Goal: Information Seeking & Learning: Learn about a topic

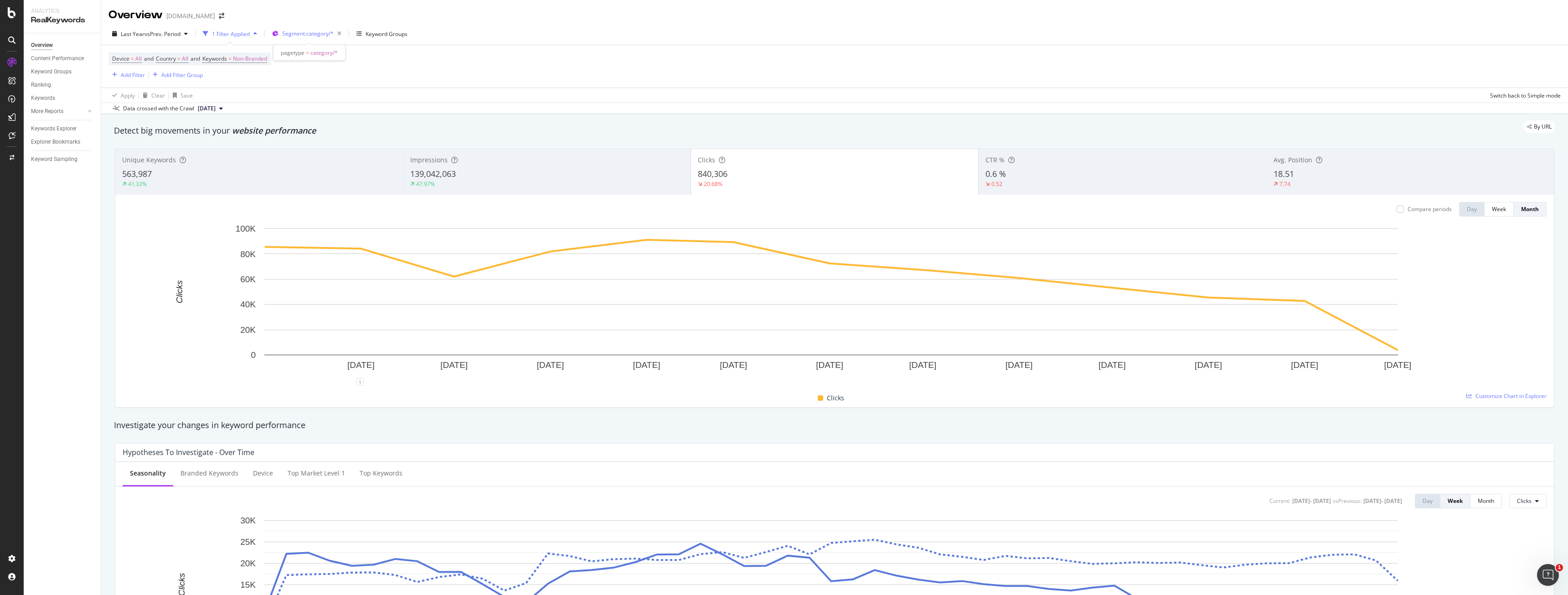
click at [317, 33] on span "Segment: category/*" at bounding box center [308, 33] width 52 height 8
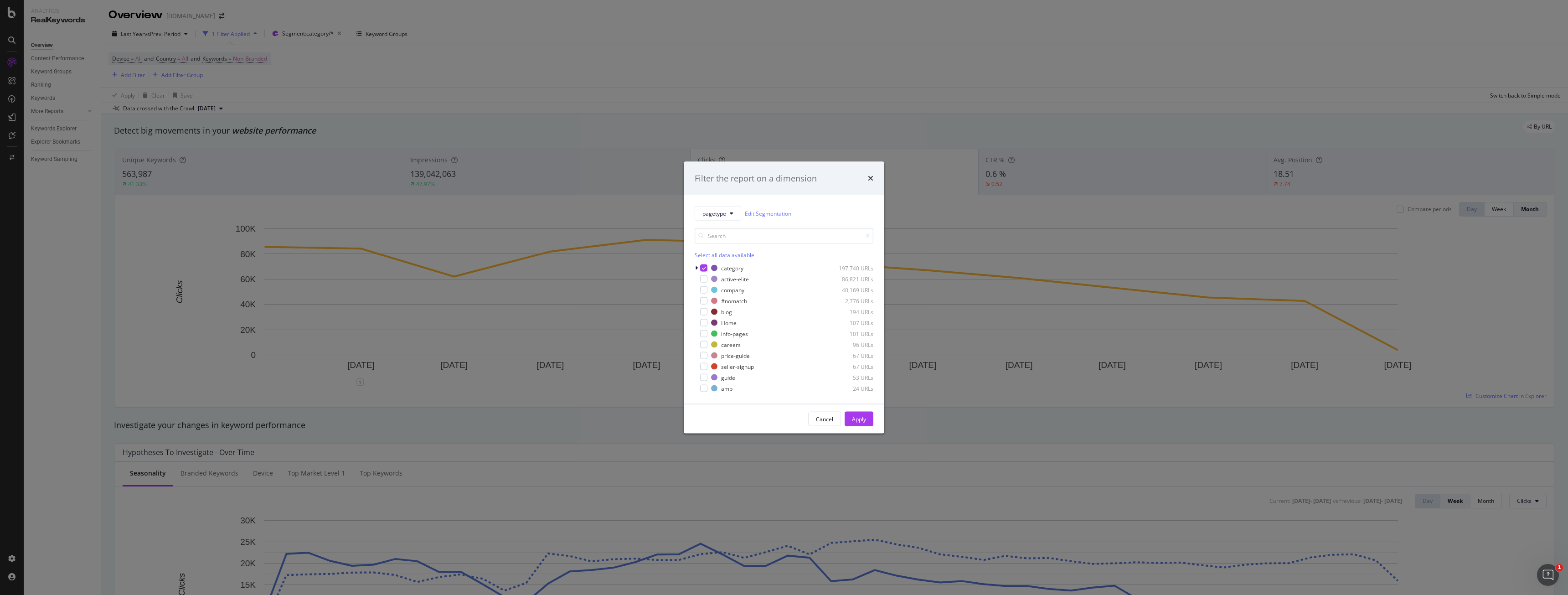
click at [1013, 100] on div "Filter the report on a dimension pagetype Edit Segmentation Select all data ava…" at bounding box center [784, 297] width 1568 height 595
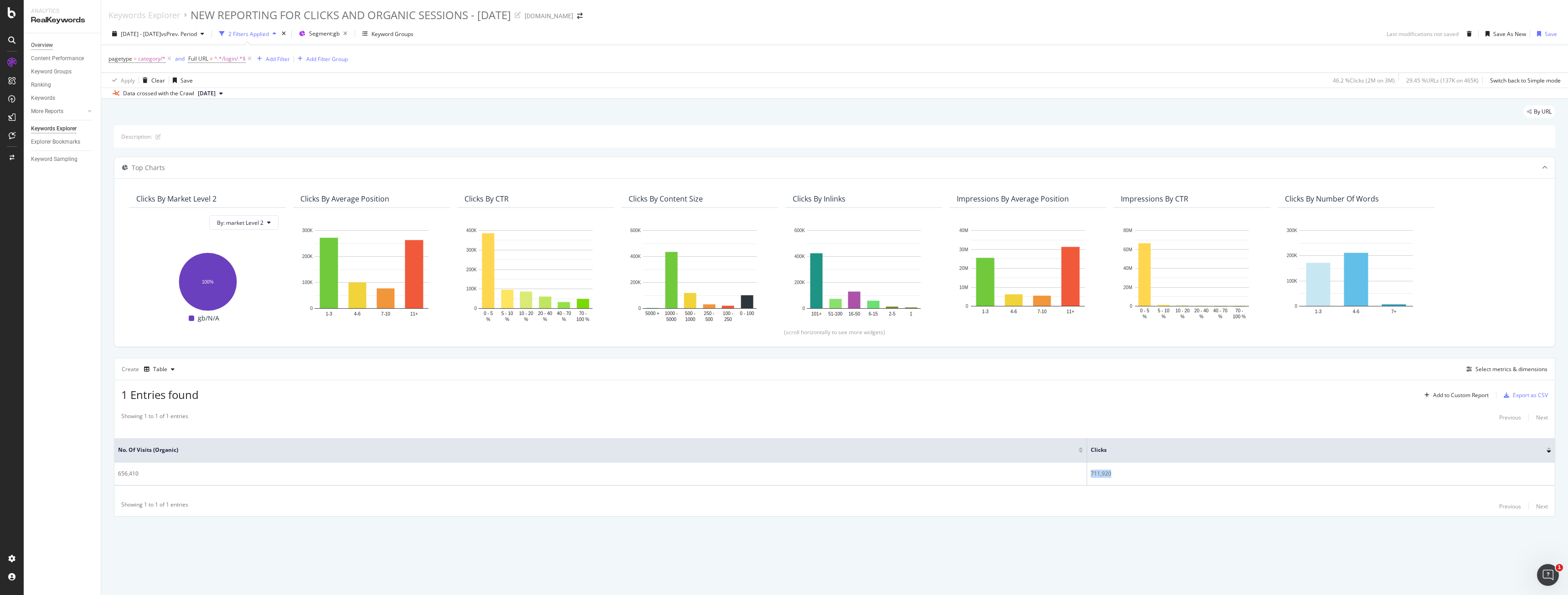
drag, startPoint x: 52, startPoint y: 59, endPoint x: 49, endPoint y: 46, distance: 13.3
click at [52, 59] on div "Content Performance" at bounding box center [57, 58] width 53 height 10
click at [49, 46] on div "Overview" at bounding box center [42, 46] width 22 height 10
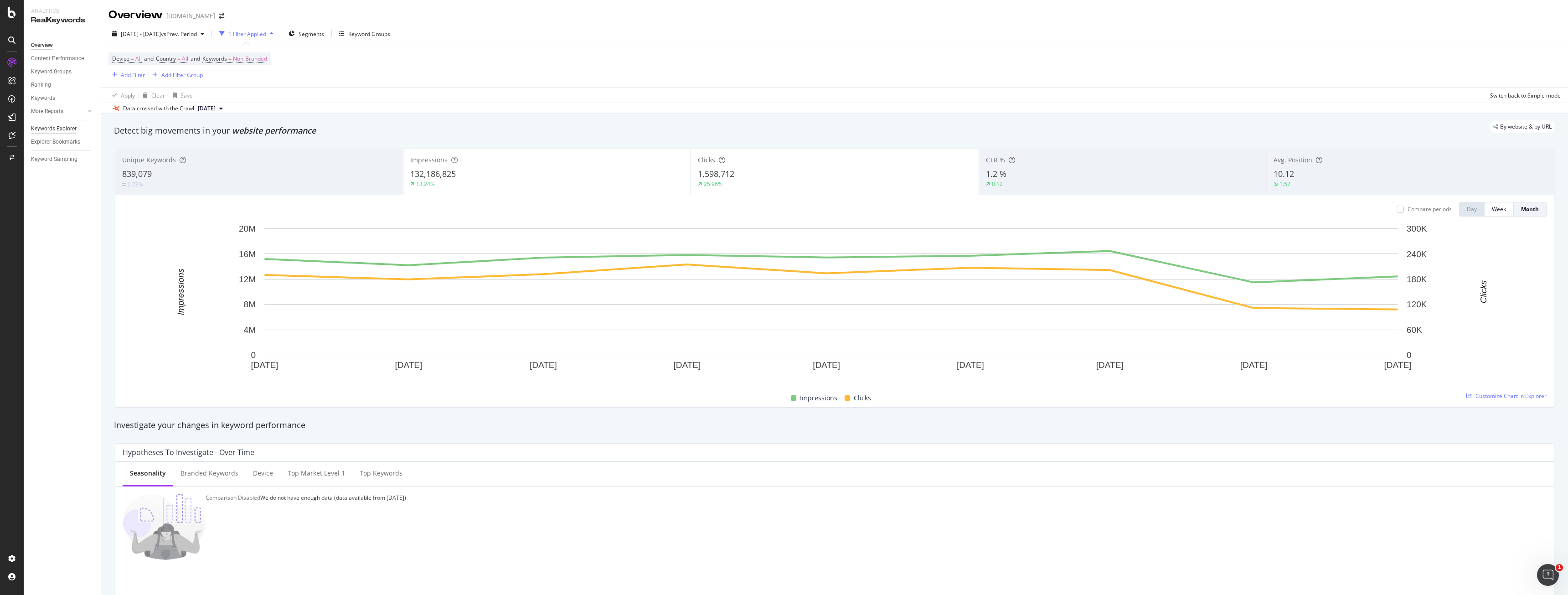
click at [55, 130] on div "Keywords Explorer" at bounding box center [54, 129] width 46 height 10
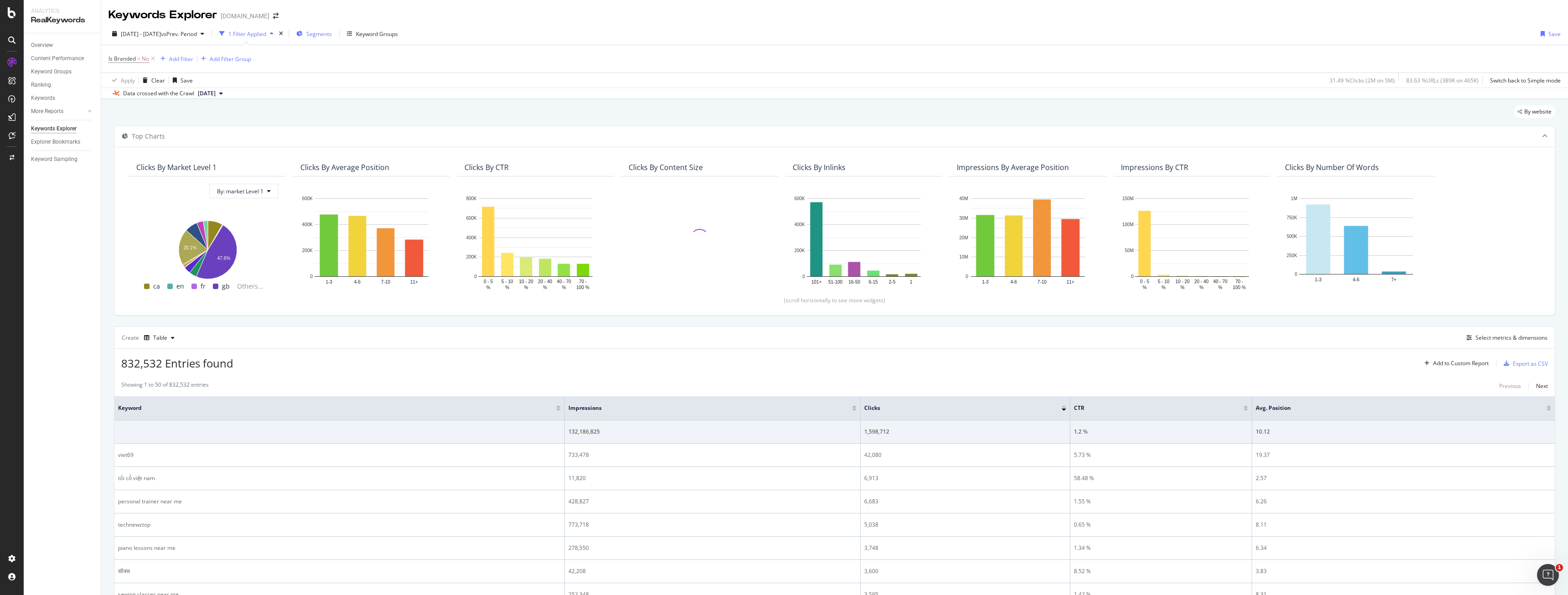
click at [327, 32] on div "Segments" at bounding box center [314, 33] width 35 height 13
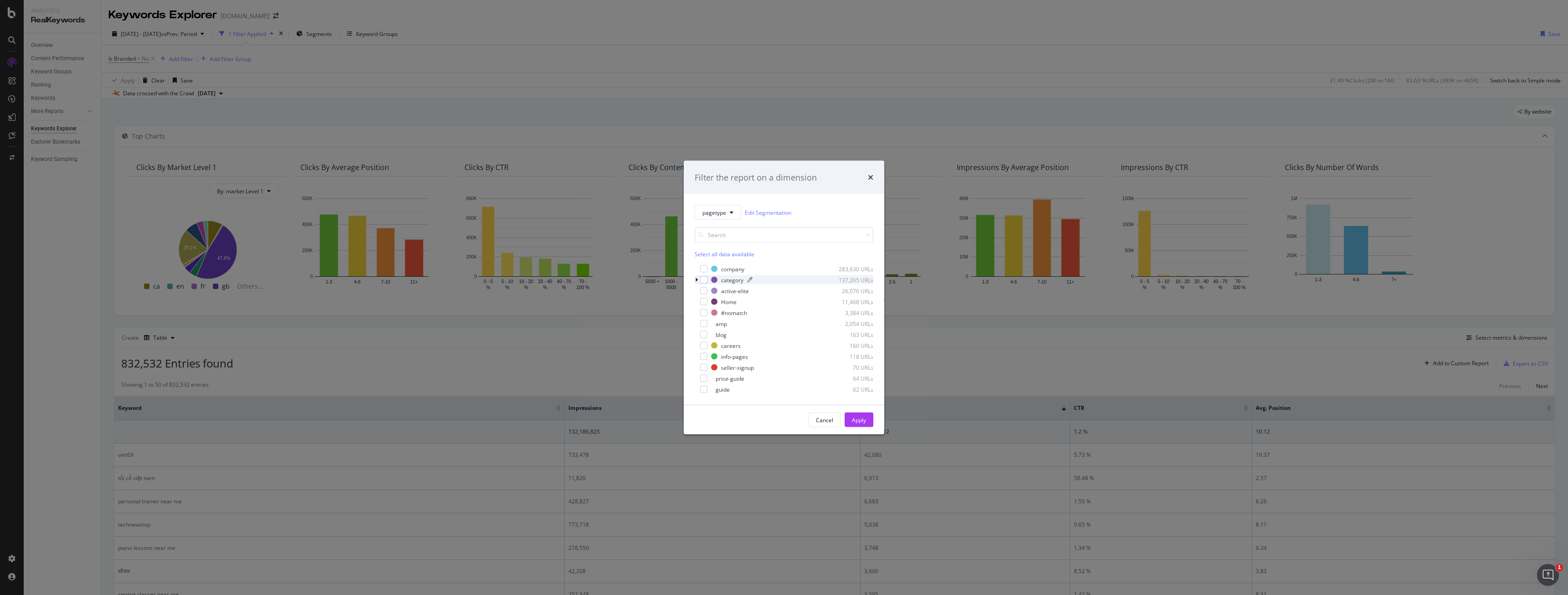
click at [711, 277] on div "modal" at bounding box center [714, 280] width 6 height 6
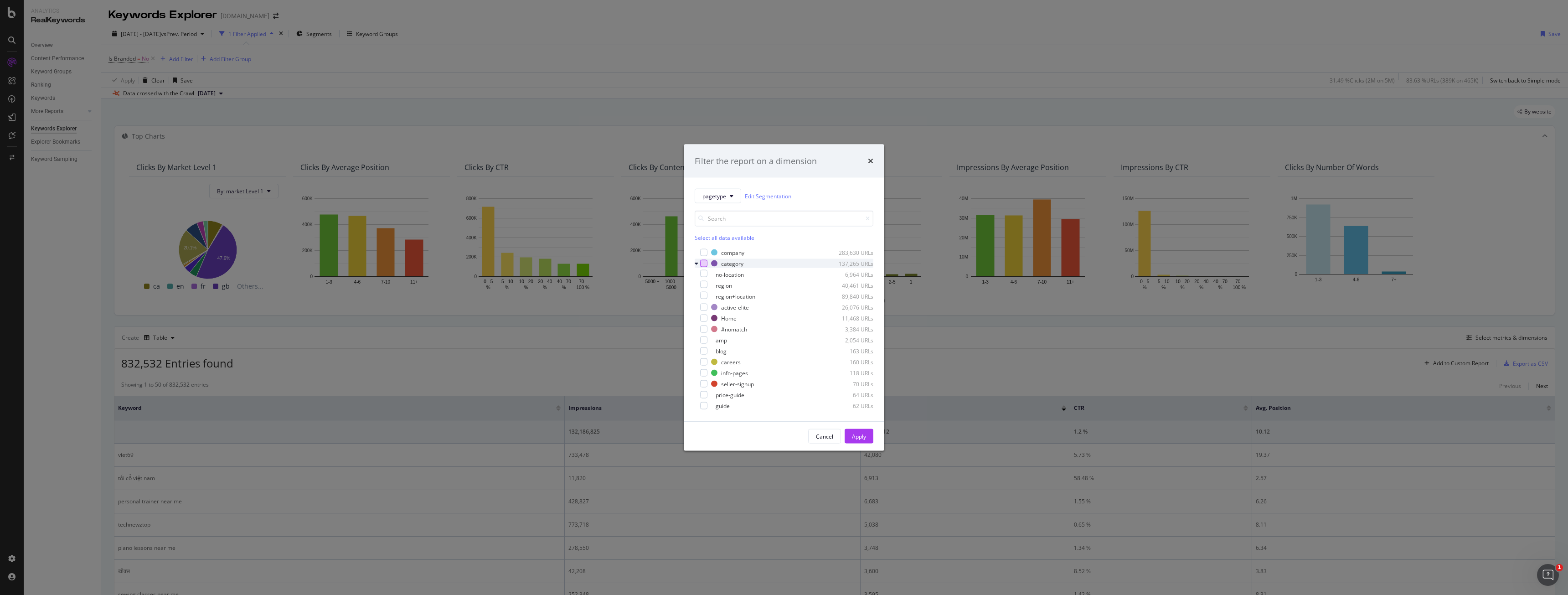
click at [707, 264] on div "modal" at bounding box center [704, 264] width 7 height 7
click at [854, 437] on div "Apply" at bounding box center [859, 436] width 14 height 8
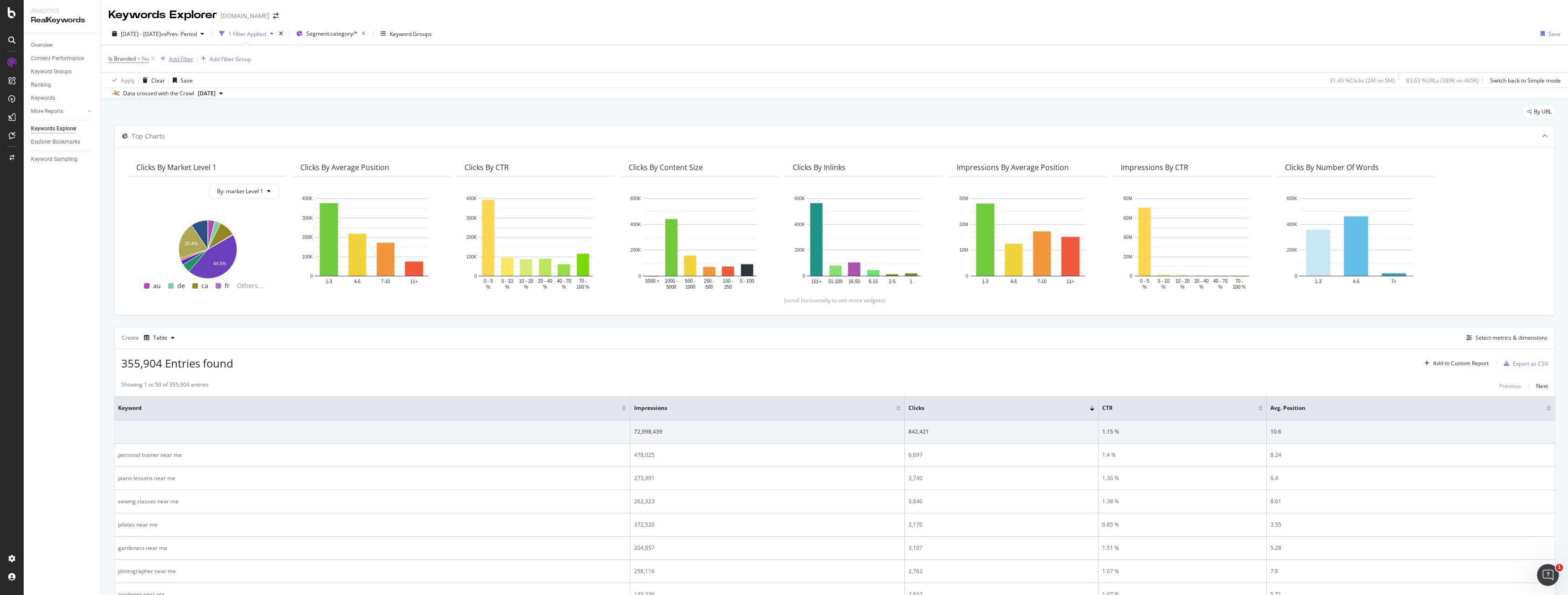
click at [190, 60] on div "Add Filter" at bounding box center [181, 59] width 24 height 8
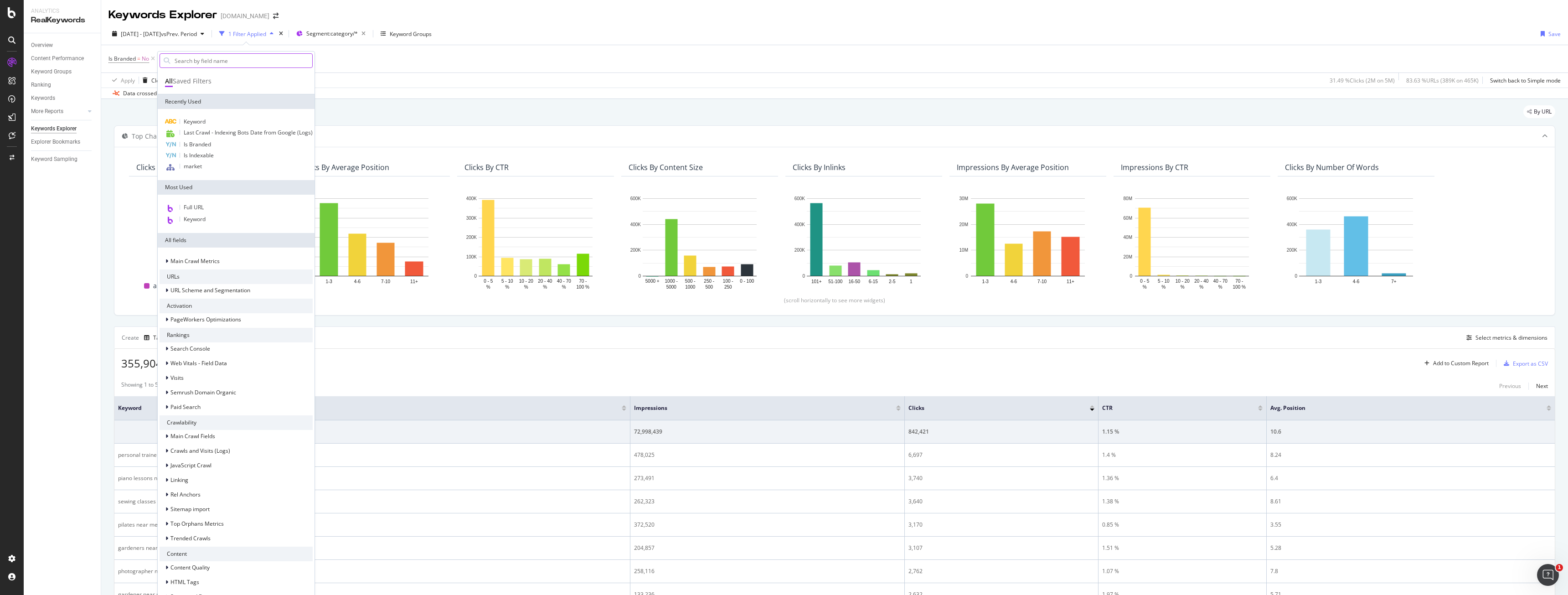
click at [194, 66] on input "text" at bounding box center [243, 60] width 139 height 13
click at [516, 94] on div "Data crossed with the Crawl 2024 Sep. 10th" at bounding box center [835, 93] width 1467 height 11
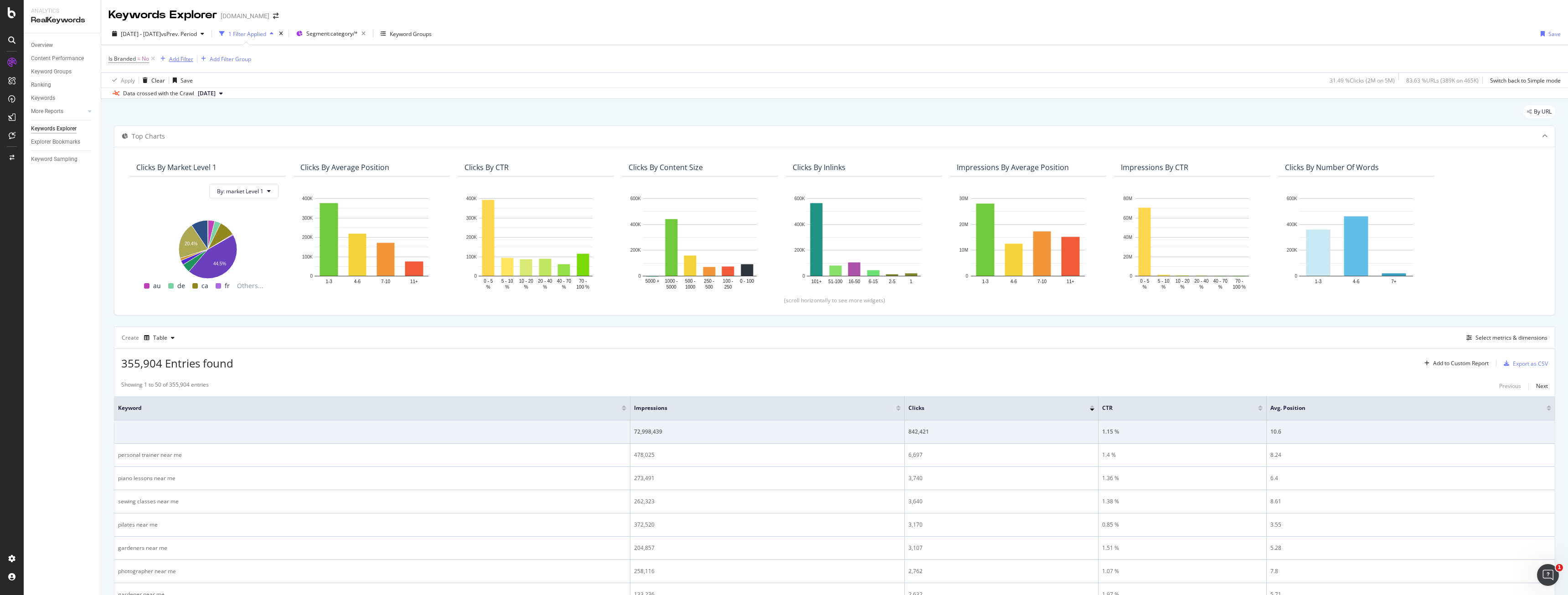
click at [186, 57] on div "Add Filter" at bounding box center [181, 59] width 24 height 8
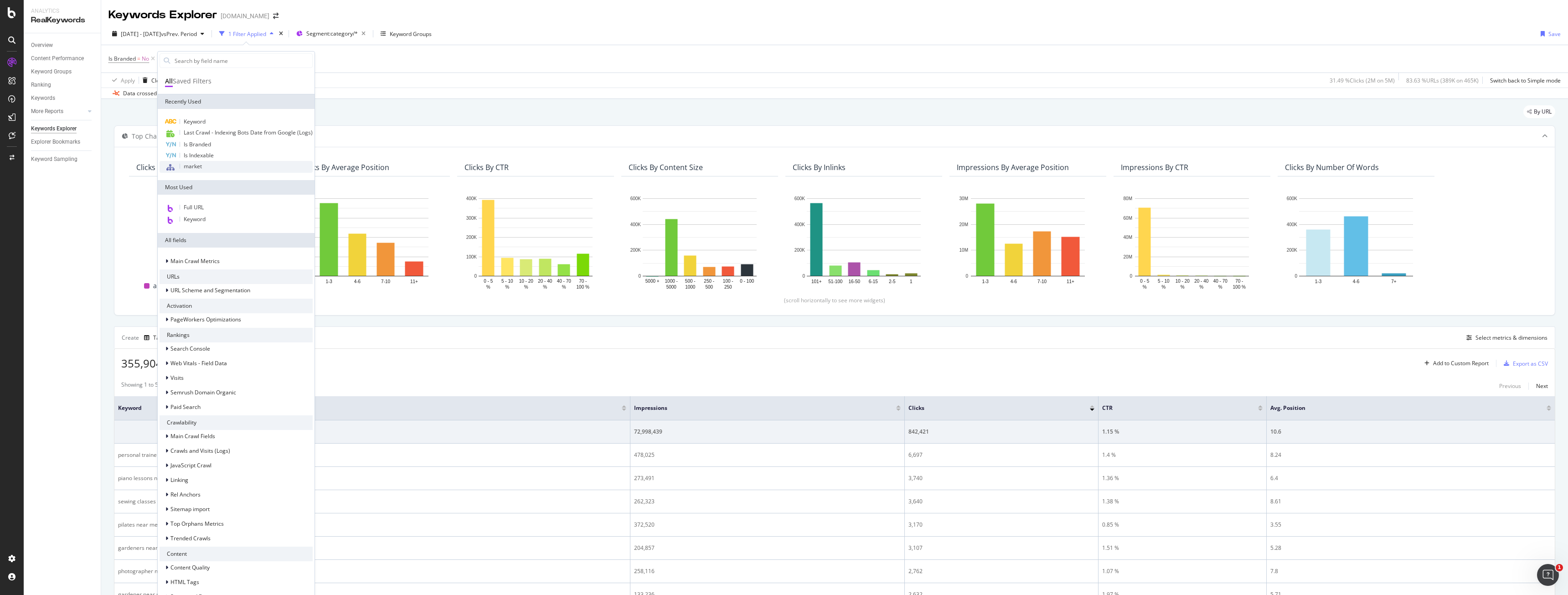
click at [202, 170] on span "market" at bounding box center [193, 166] width 18 height 8
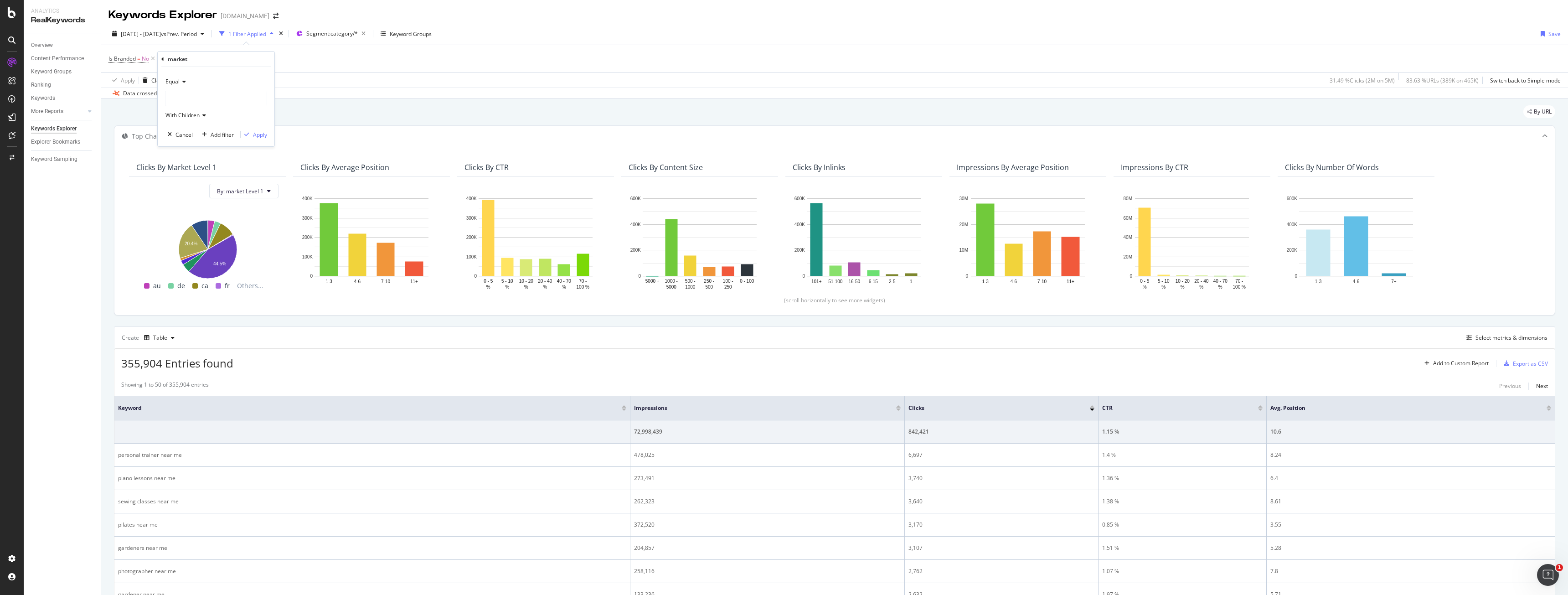
click at [204, 106] on div at bounding box center [216, 98] width 102 height 15
click at [204, 102] on div at bounding box center [216, 99] width 101 height 15
click at [201, 118] on span "201,371 URLS" at bounding box center [201, 117] width 37 height 8
click at [189, 113] on span "With Children" at bounding box center [183, 115] width 34 height 8
click at [189, 113] on span "With Children" at bounding box center [183, 115] width 34 height 8
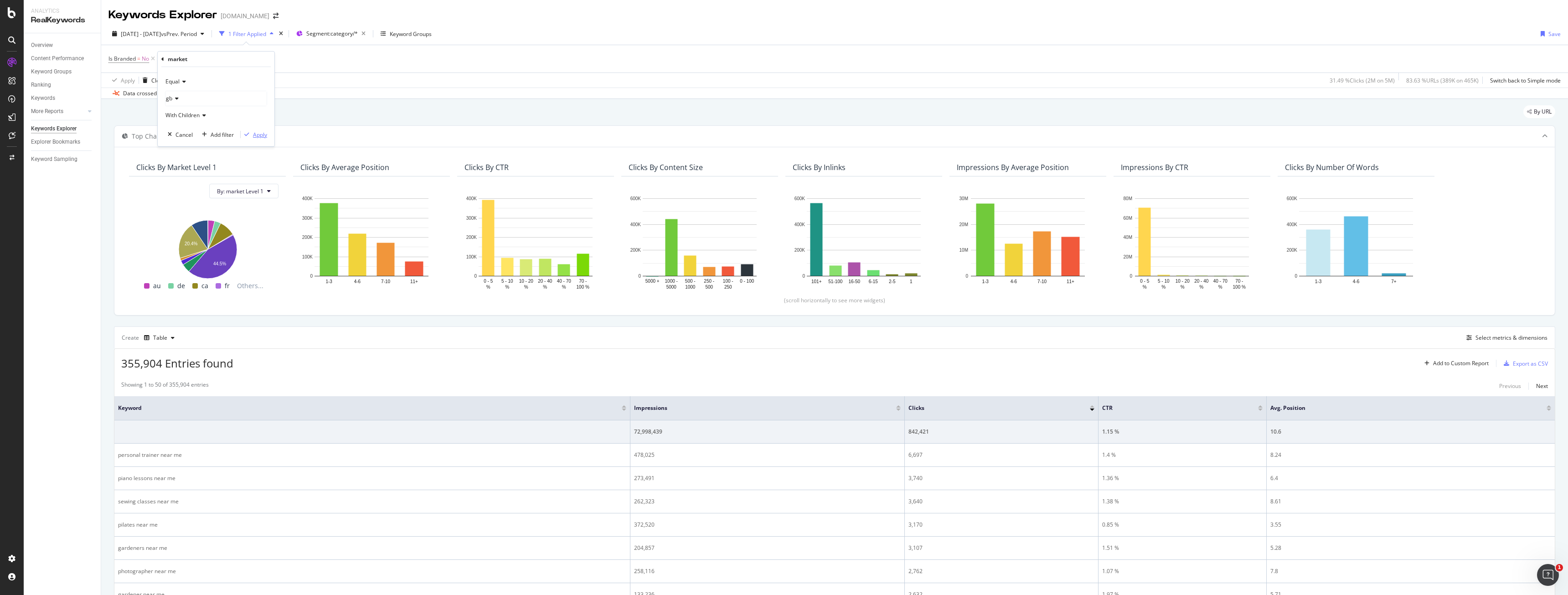
click at [262, 133] on div "Apply" at bounding box center [260, 135] width 14 height 8
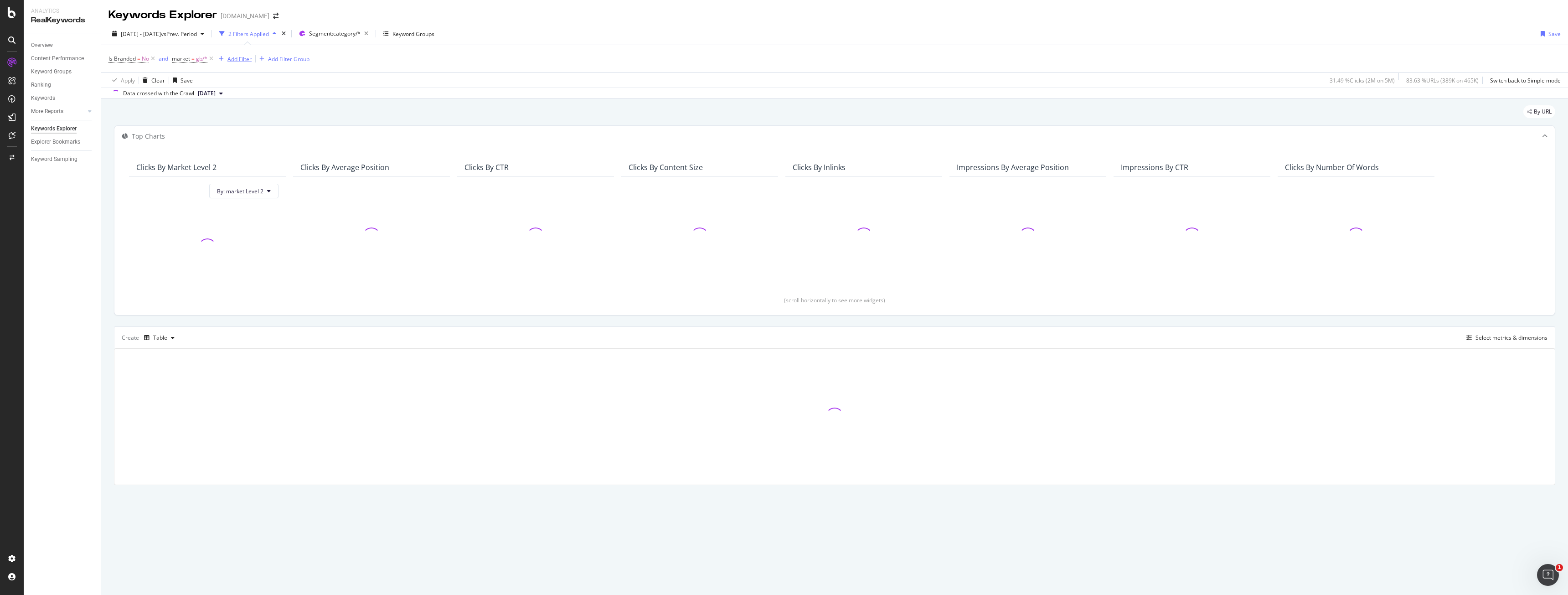
click at [239, 65] on button "Add Filter" at bounding box center [233, 59] width 37 height 11
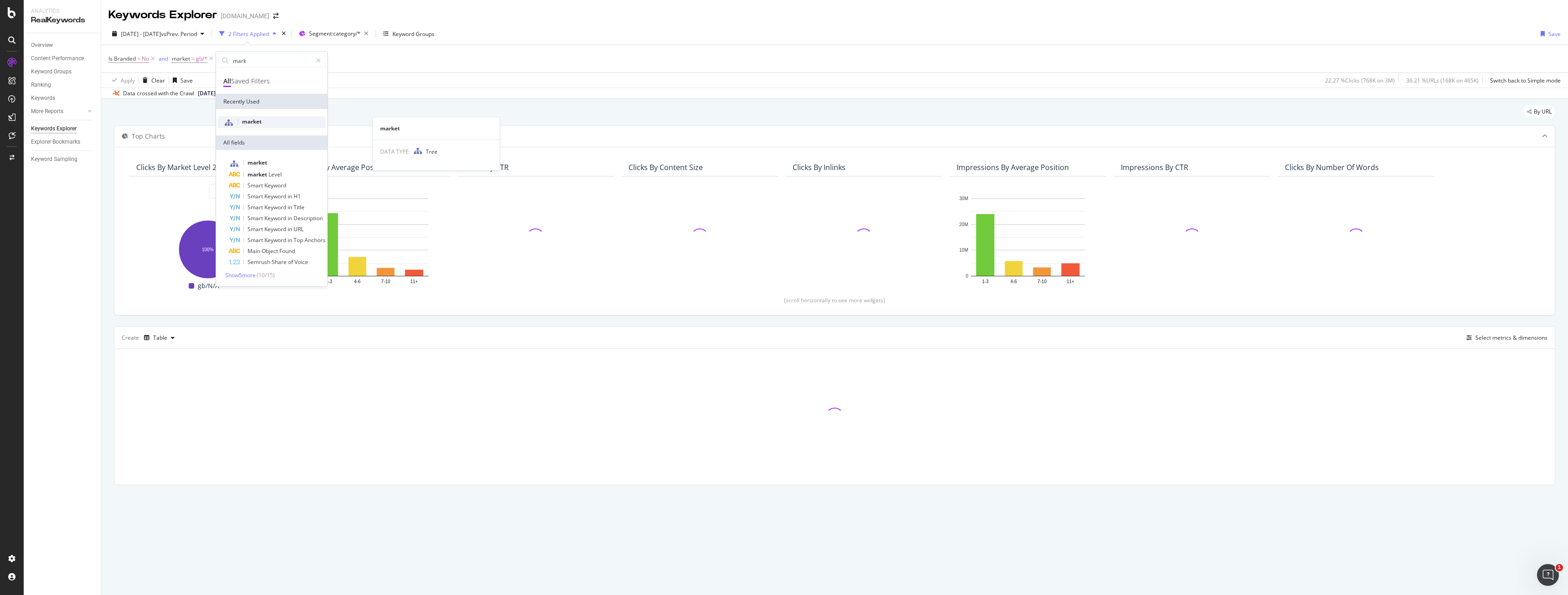
type input "mark"
click at [268, 124] on div "market" at bounding box center [271, 122] width 108 height 12
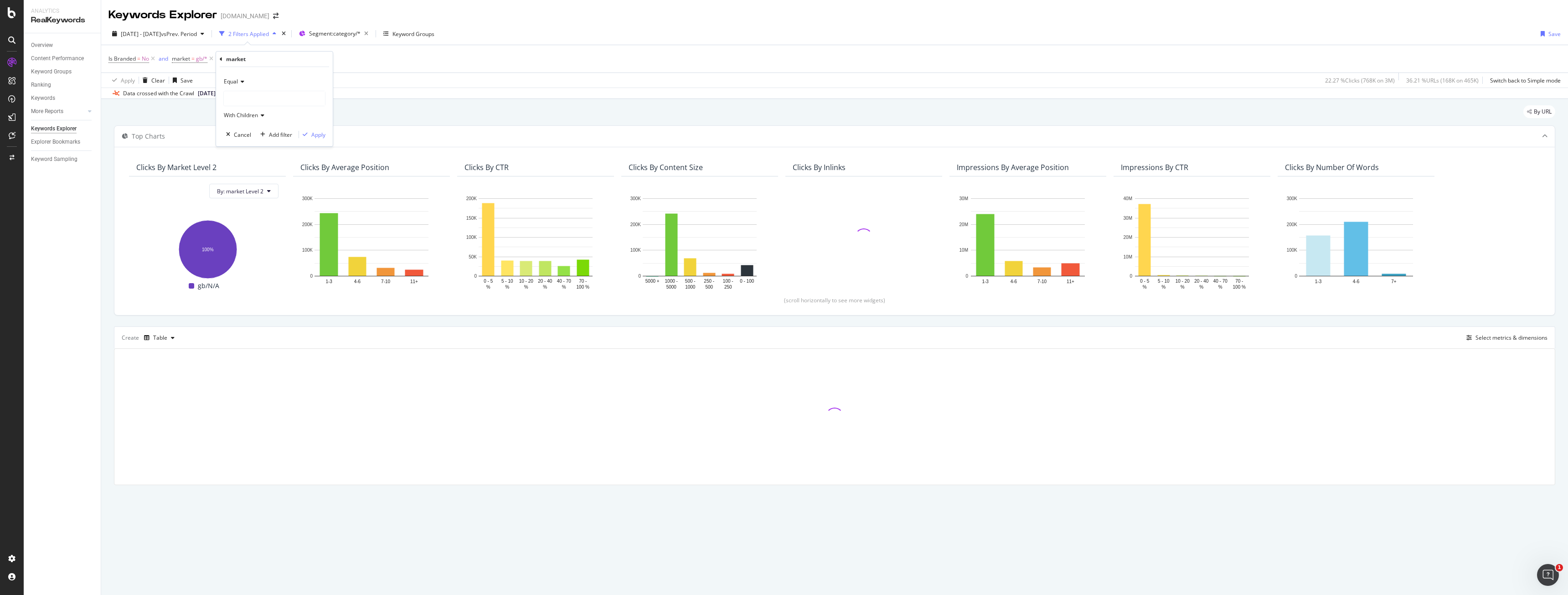
click at [271, 99] on div at bounding box center [275, 99] width 101 height 15
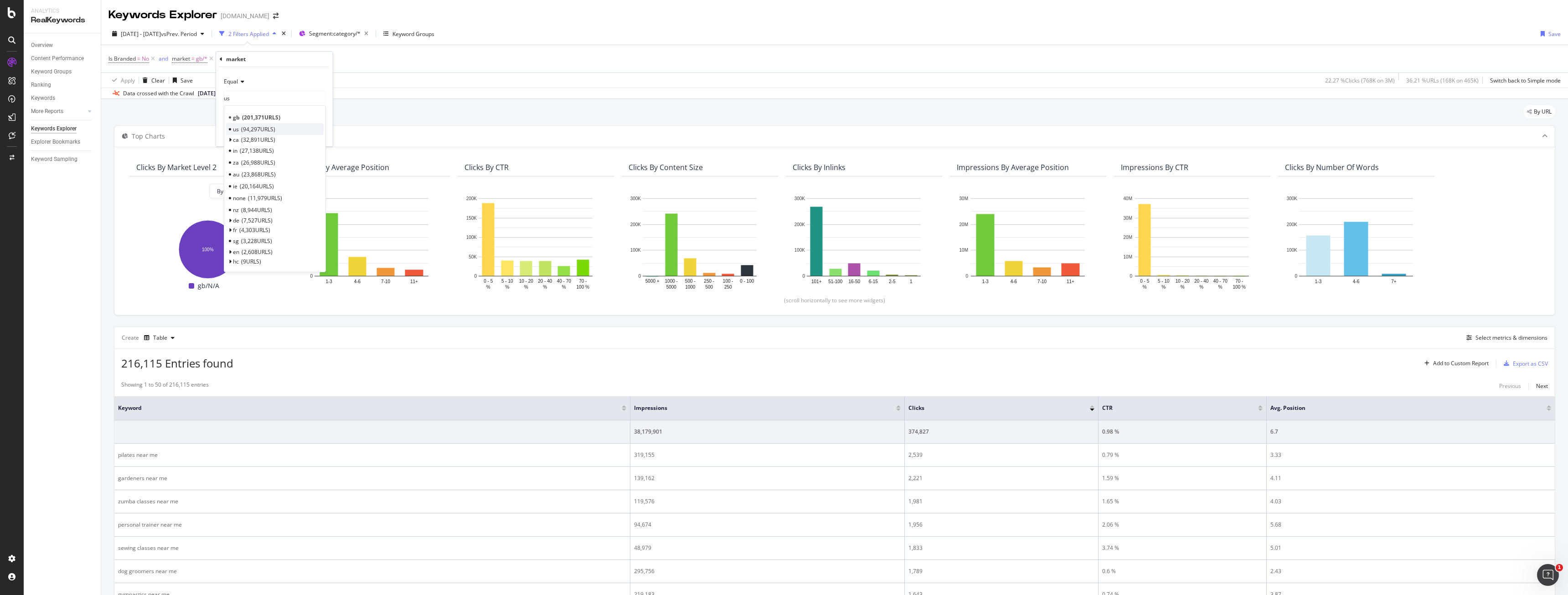
type input "us"
click at [270, 125] on span "94,297 URLS" at bounding box center [258, 129] width 34 height 8
click at [315, 141] on div "Equal us With Children Cancel Add filter Apply" at bounding box center [275, 107] width 117 height 79
click at [315, 137] on div "Apply" at bounding box center [318, 135] width 14 height 8
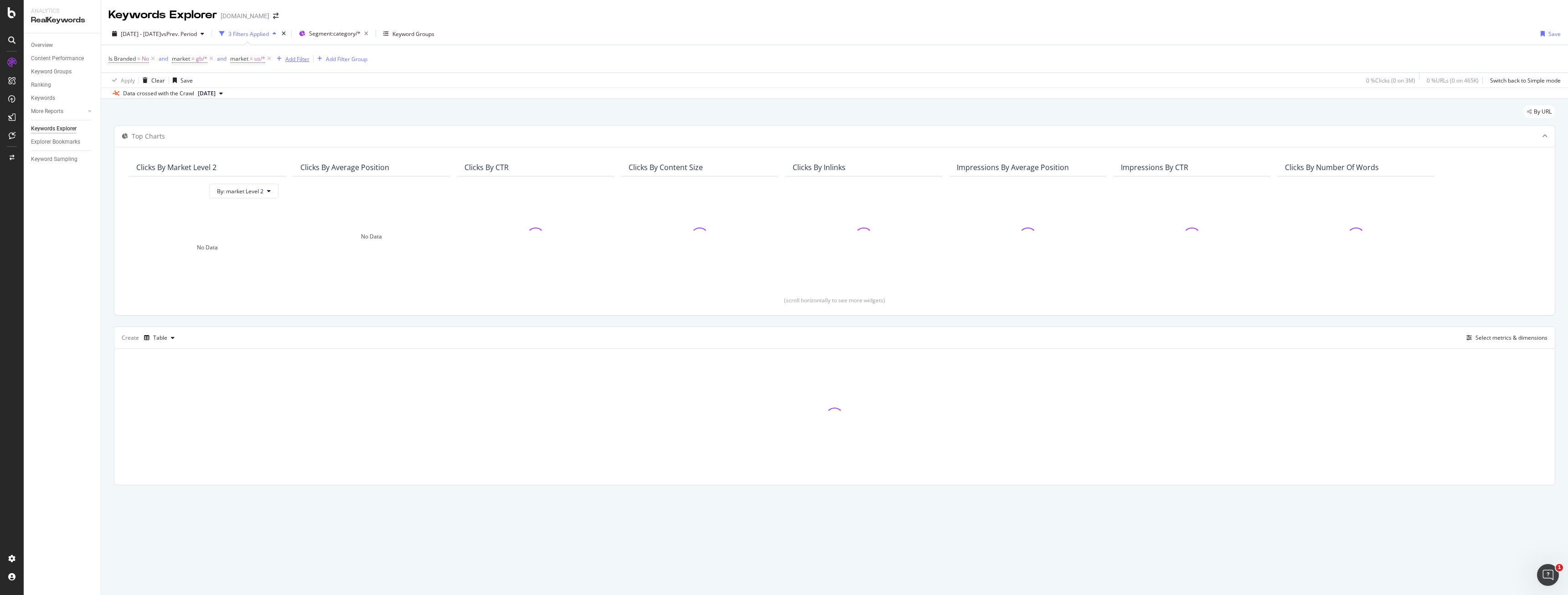
click at [306, 61] on div "Add Filter" at bounding box center [298, 59] width 24 height 8
click at [266, 58] on icon at bounding box center [269, 58] width 8 height 9
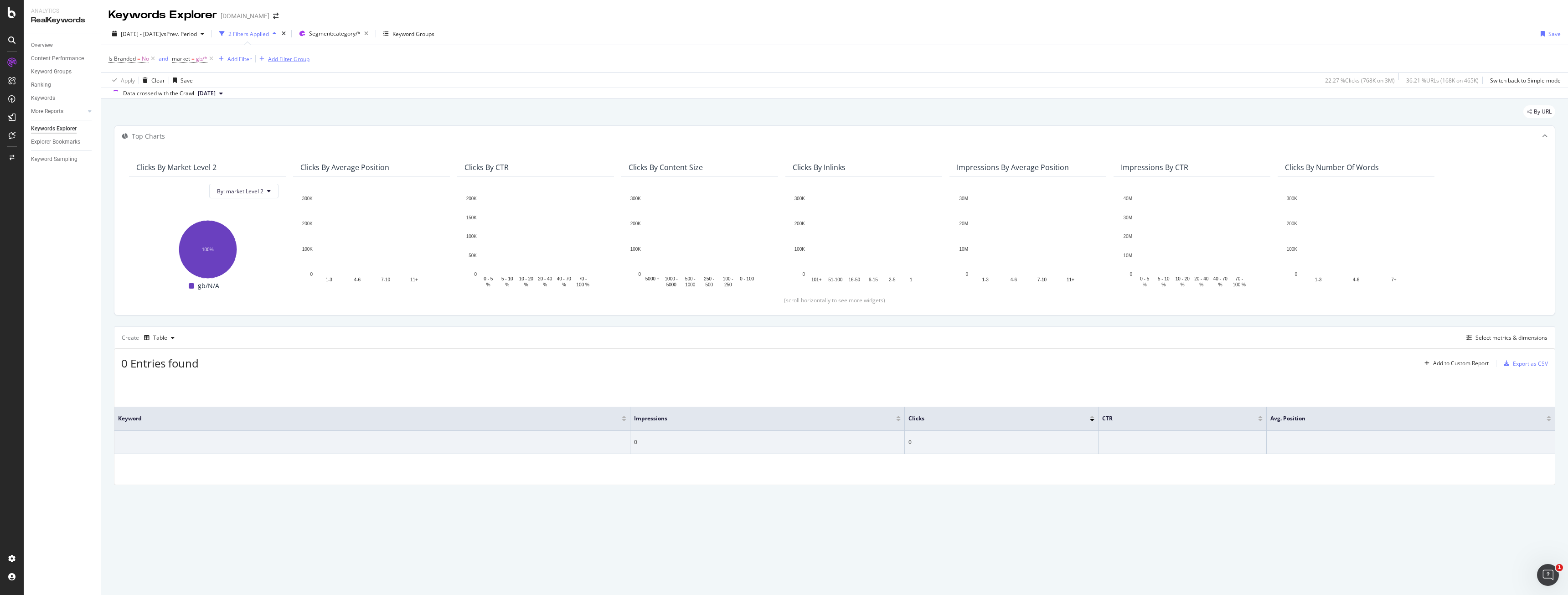
click at [211, 58] on icon at bounding box center [211, 58] width 8 height 9
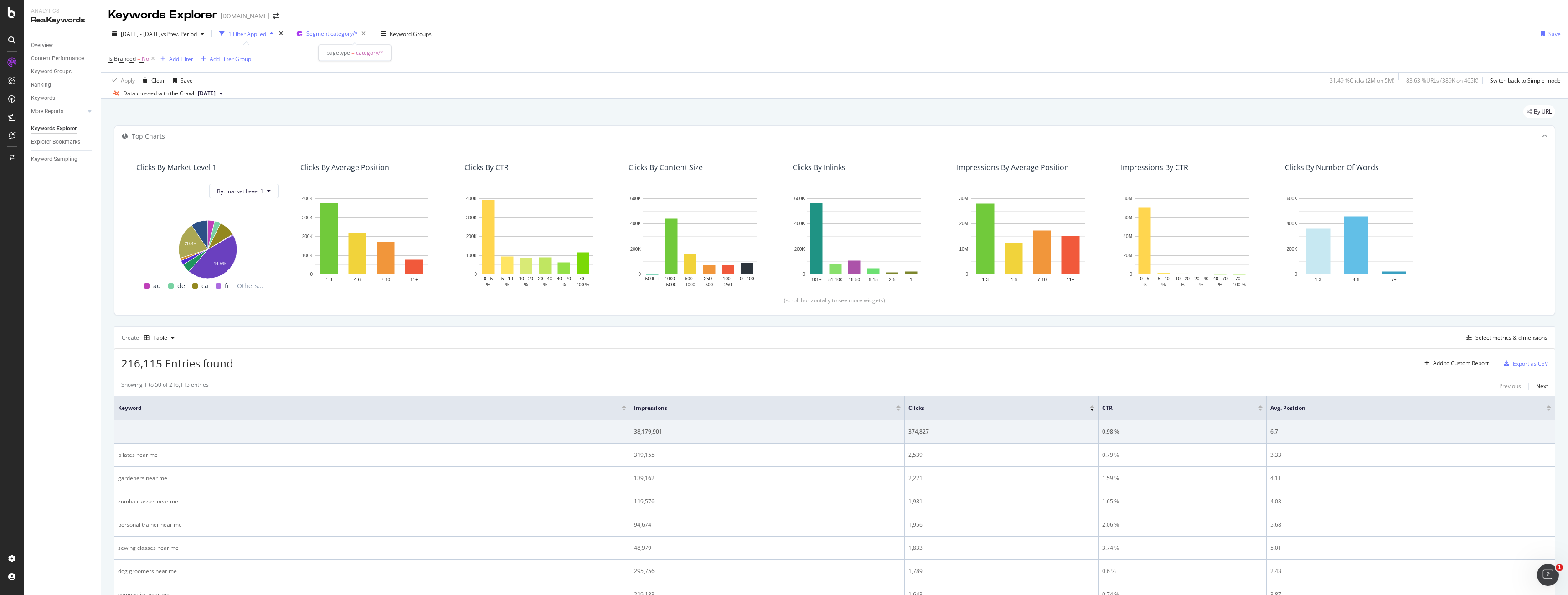
click at [358, 36] on span "Segment: category/*" at bounding box center [332, 33] width 52 height 8
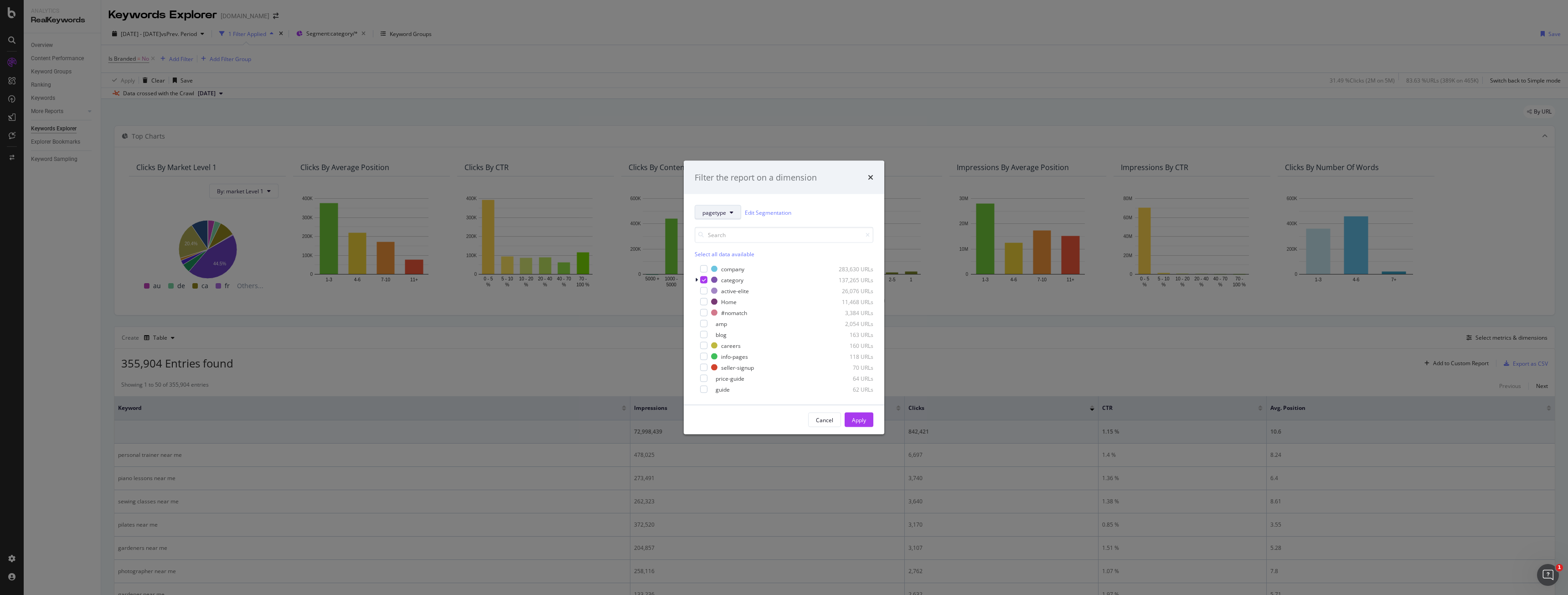
click at [716, 214] on span "pagetype" at bounding box center [714, 212] width 24 height 8
click at [724, 241] on span "market" at bounding box center [744, 245] width 85 height 8
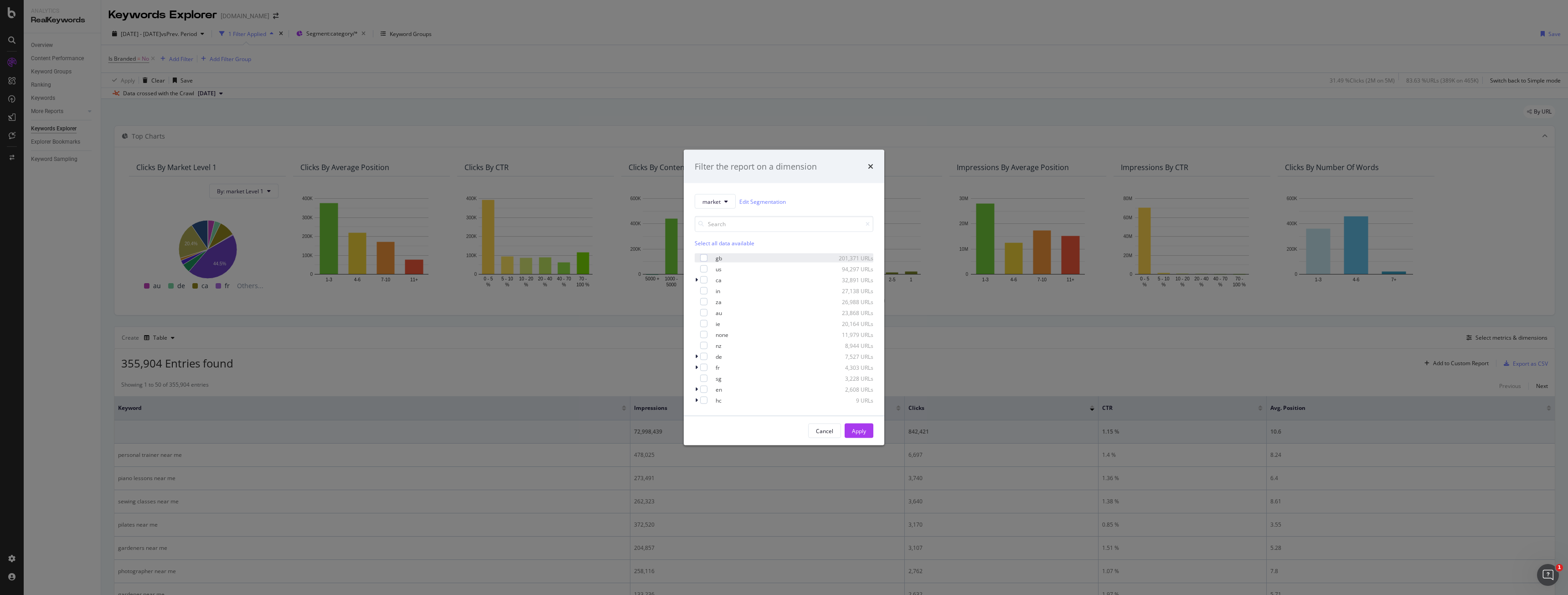
click at [710, 257] on div "gb 201,371 URLs" at bounding box center [784, 258] width 179 height 9
click at [705, 268] on div "modal" at bounding box center [704, 269] width 7 height 7
click at [855, 429] on div "Apply" at bounding box center [859, 431] width 14 height 8
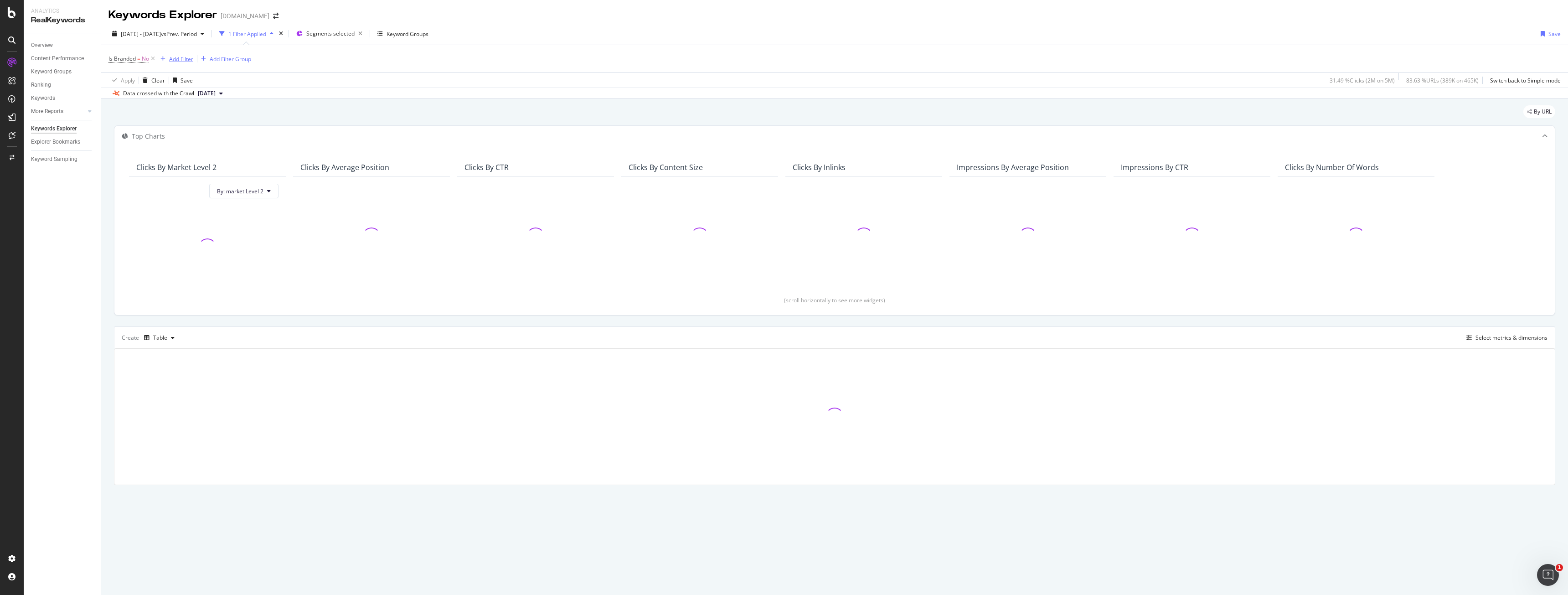
click at [186, 59] on div "Add Filter" at bounding box center [181, 59] width 24 height 8
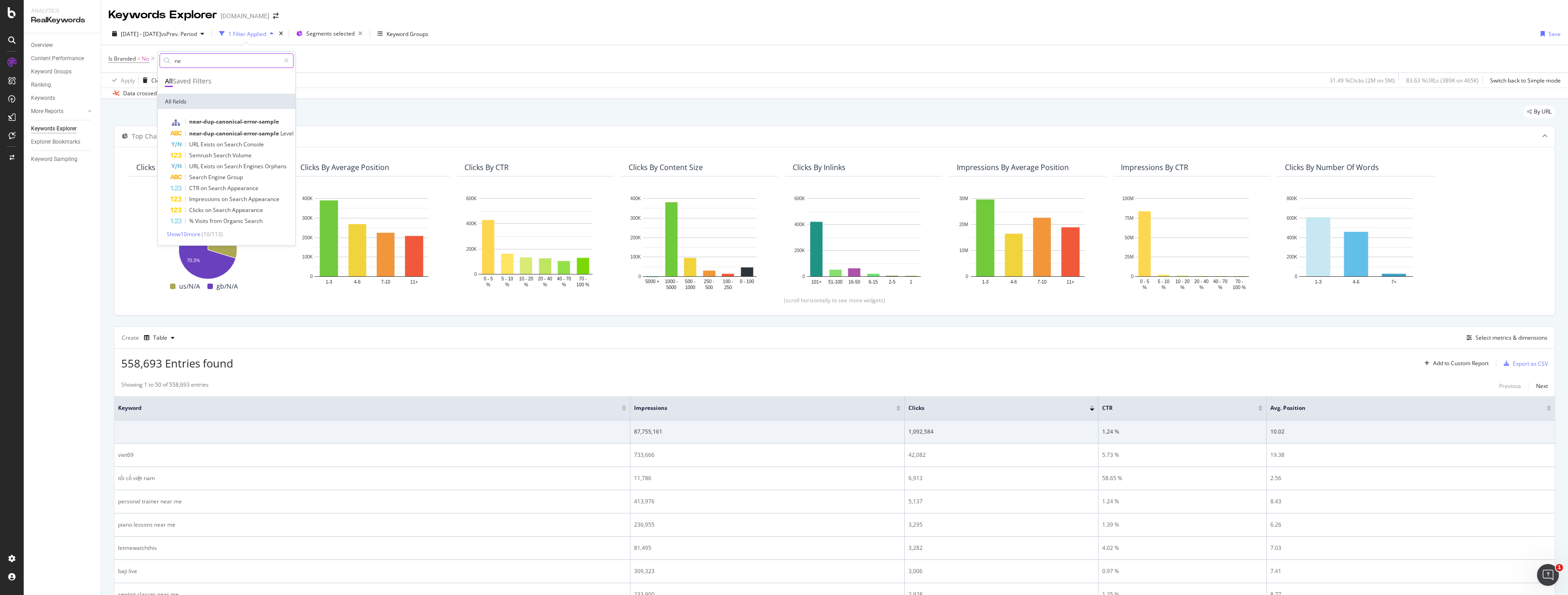
type input "n"
type input "page"
click at [211, 122] on span "pagetype" at bounding box center [202, 121] width 26 height 8
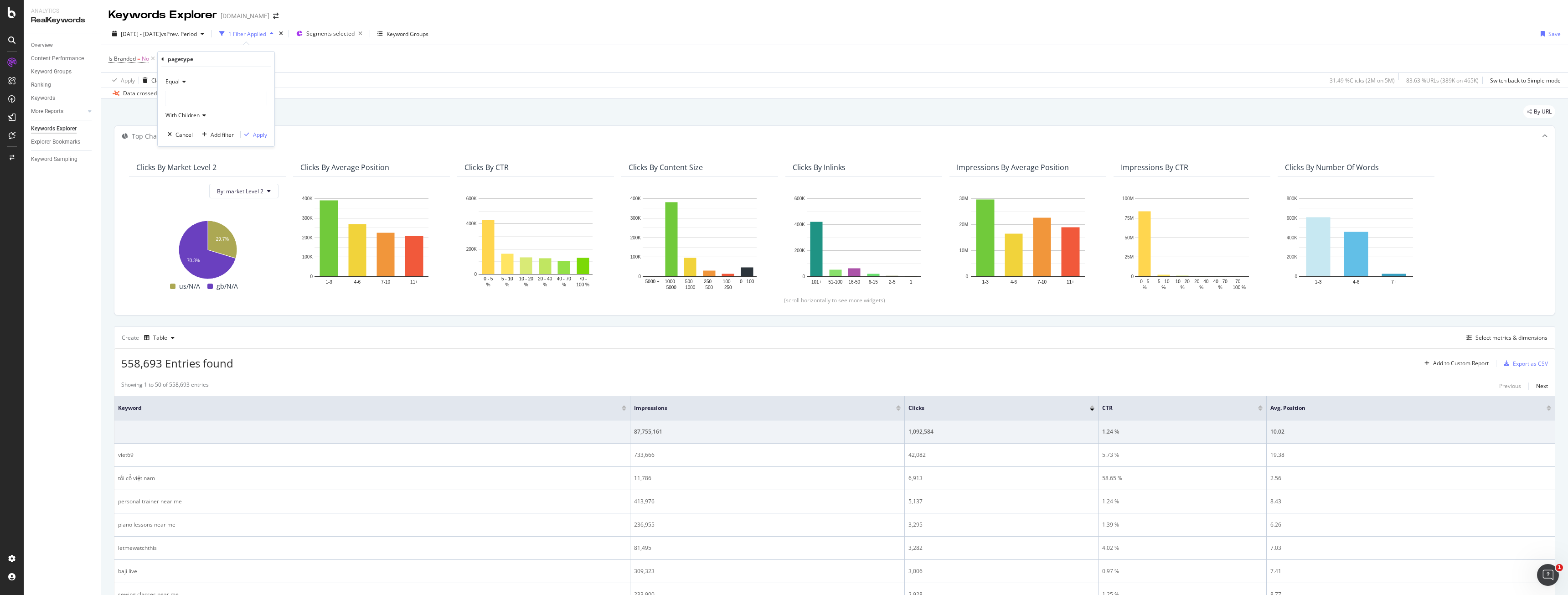
click at [194, 93] on div at bounding box center [216, 99] width 101 height 15
click at [255, 127] on span "Select" at bounding box center [249, 128] width 16 height 8
click at [253, 131] on div "Apply" at bounding box center [260, 135] width 14 height 8
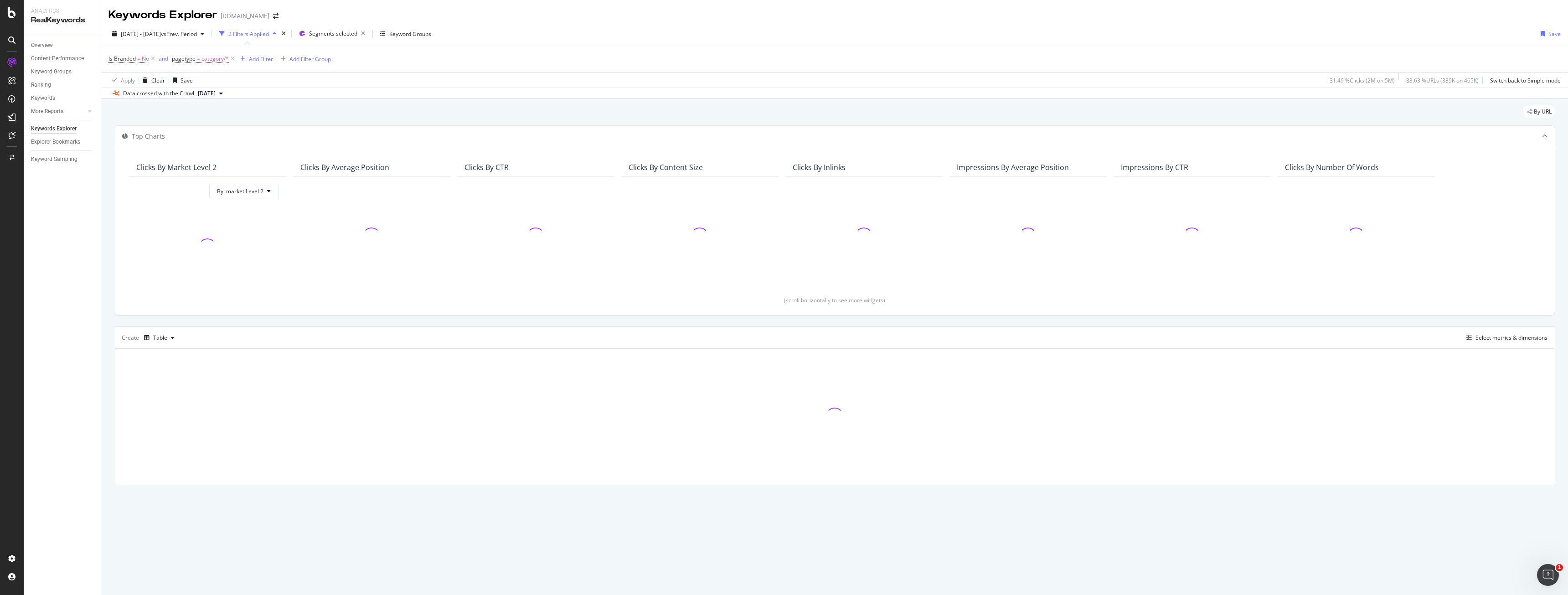
click at [338, 89] on div "Data crossed with the Crawl 2024 Sep. 10th" at bounding box center [835, 93] width 1467 height 11
click at [263, 57] on div "Add Filter" at bounding box center [261, 59] width 24 height 8
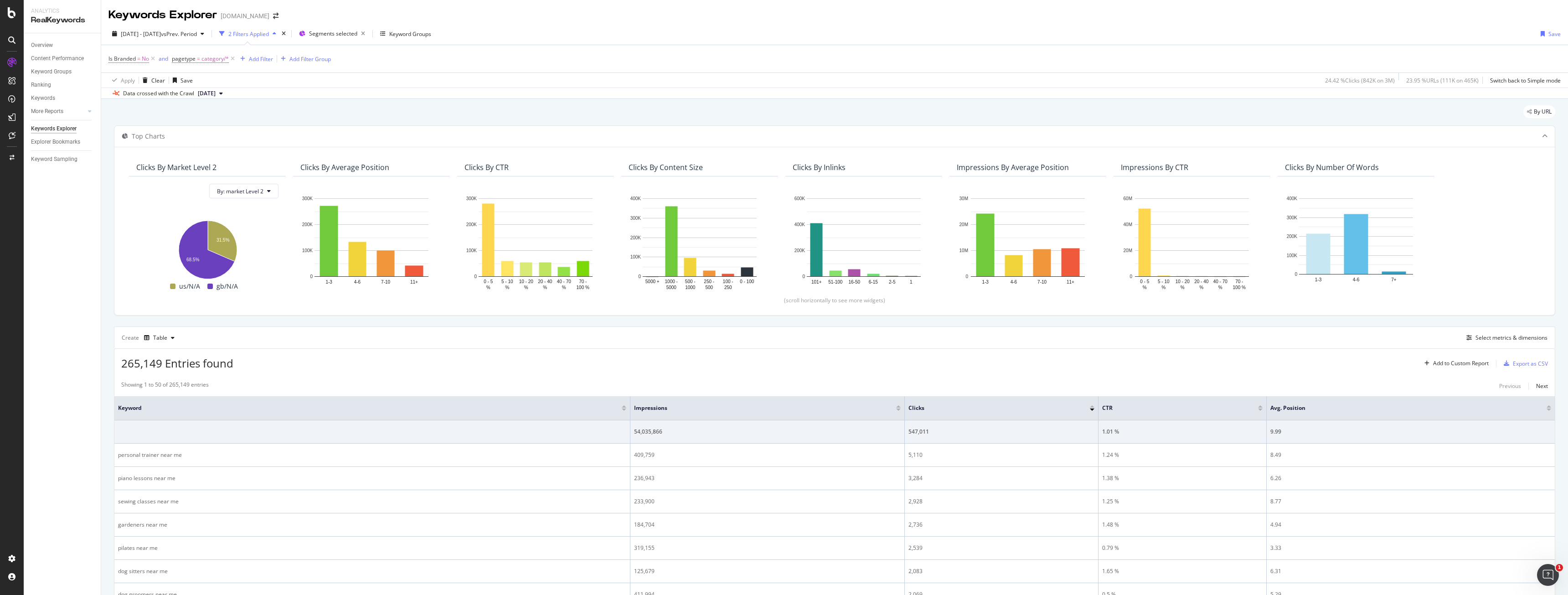
click at [455, 70] on div "Is Branded = No and pagetype = category/* Add Filter Add Filter Group" at bounding box center [835, 58] width 1452 height 27
click at [153, 35] on span "2024 Jan. 1st - Sep. 30th" at bounding box center [141, 33] width 40 height 8
click at [153, 137] on input "2024/01/01" at bounding box center [140, 135] width 37 height 13
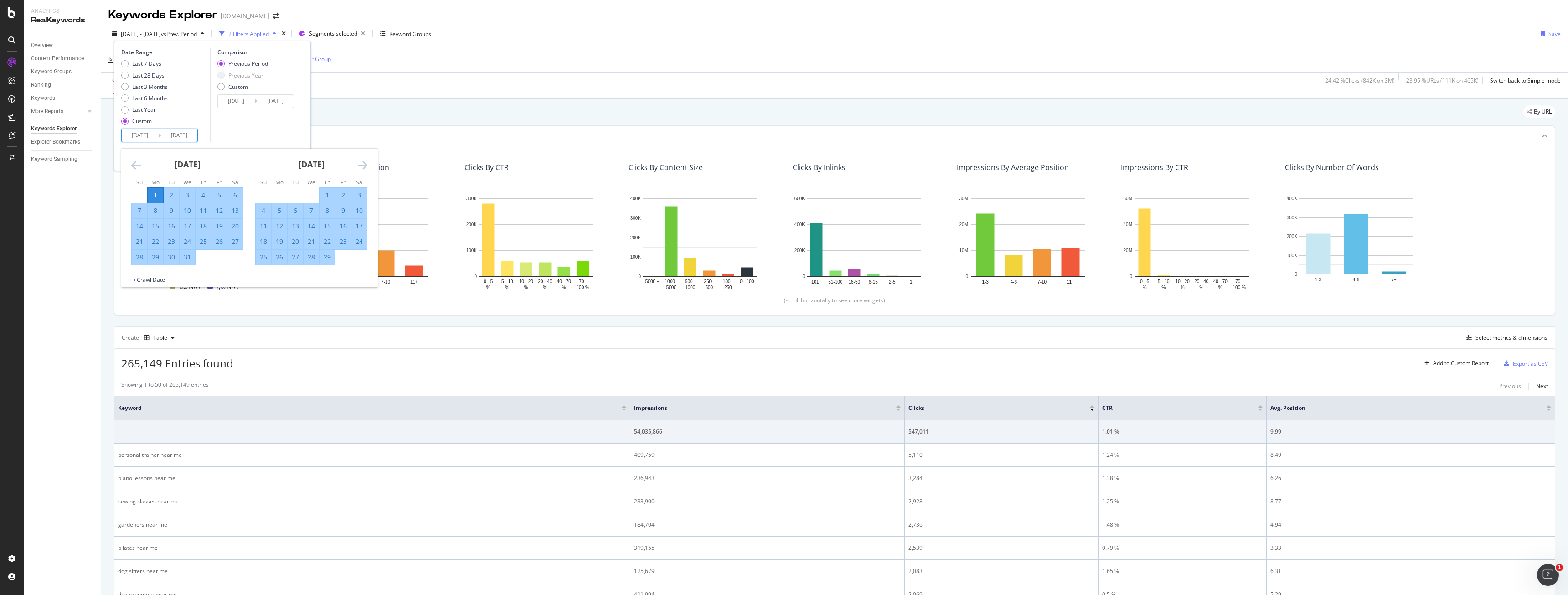
click at [136, 137] on input "2024/01/01" at bounding box center [140, 135] width 37 height 13
type input "2024/01/01"
type input "2025/01/01"
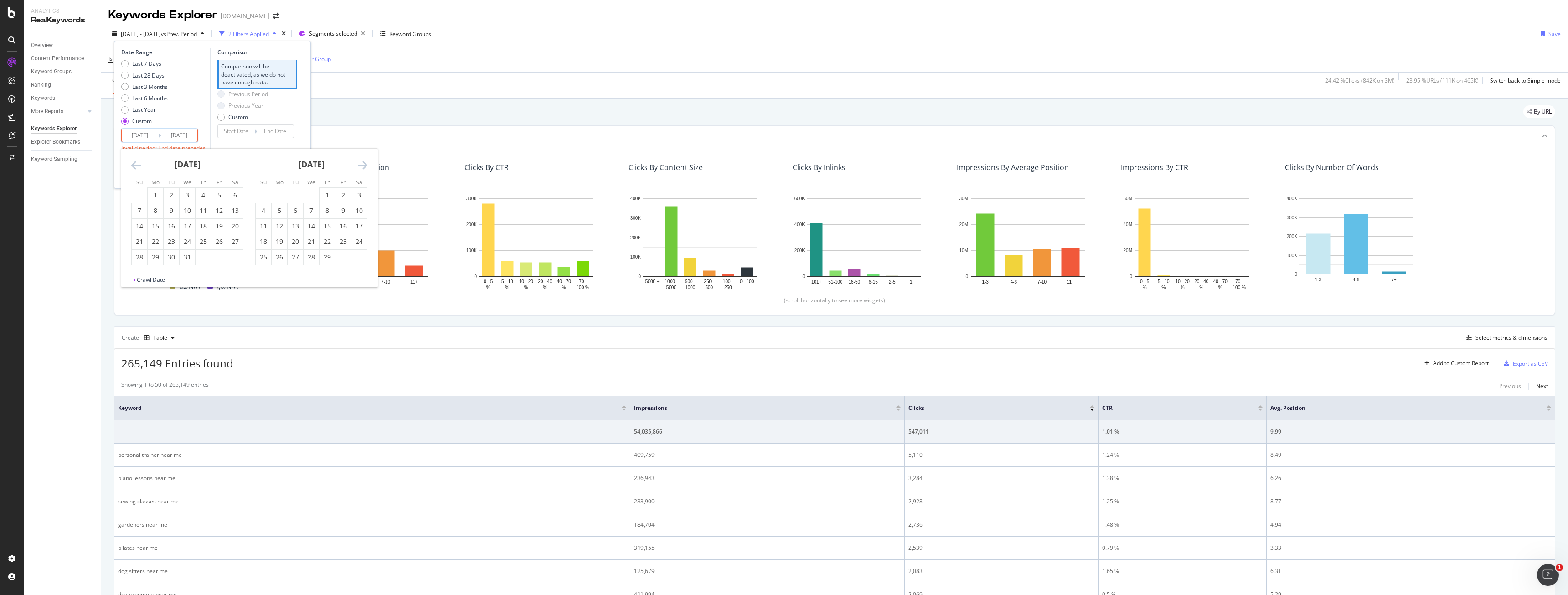
click at [245, 99] on div "Previous Period Previous Year Custom" at bounding box center [242, 107] width 51 height 34
click at [194, 120] on div "Last 7 Days Last 28 Days Last 3 Months Last 6 Months Last Year Custom" at bounding box center [164, 94] width 86 height 69
click at [188, 136] on input "2024/09/30" at bounding box center [179, 135] width 37 height 13
click at [177, 137] on input "2024/09/30" at bounding box center [179, 135] width 37 height 13
type input "2024/09/30"
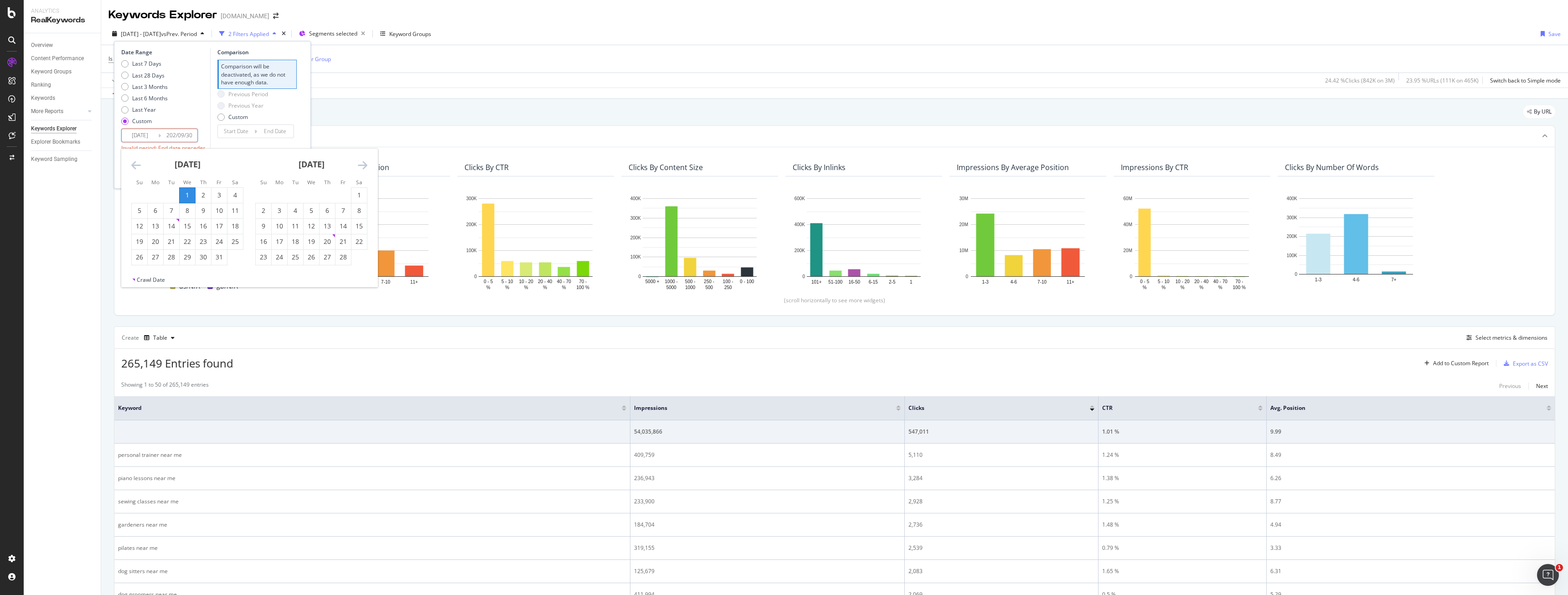
type input "2024/04/02"
type input "2024/12/31"
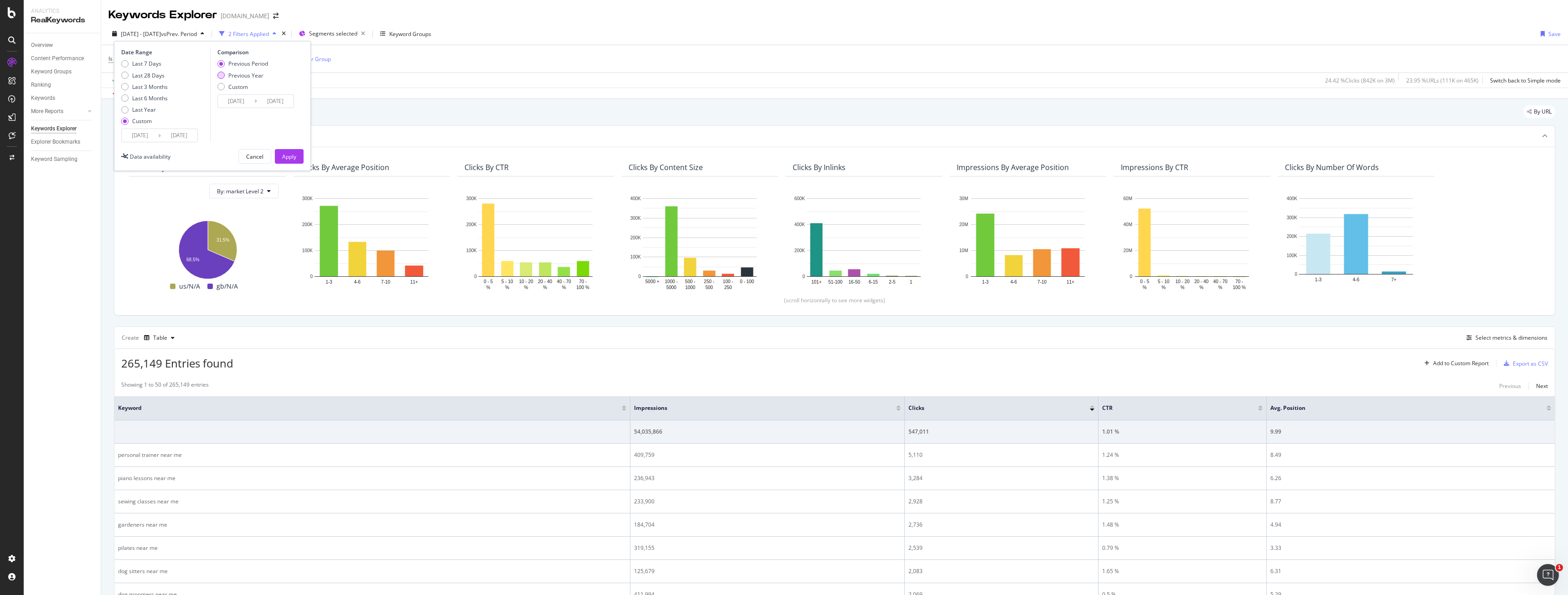
type input "2025/09/30"
click at [237, 74] on div "Previous Year" at bounding box center [246, 76] width 35 height 8
type input "2024/01/03"
type input "2024/10/01"
click at [289, 154] on div "Apply" at bounding box center [289, 157] width 14 height 8
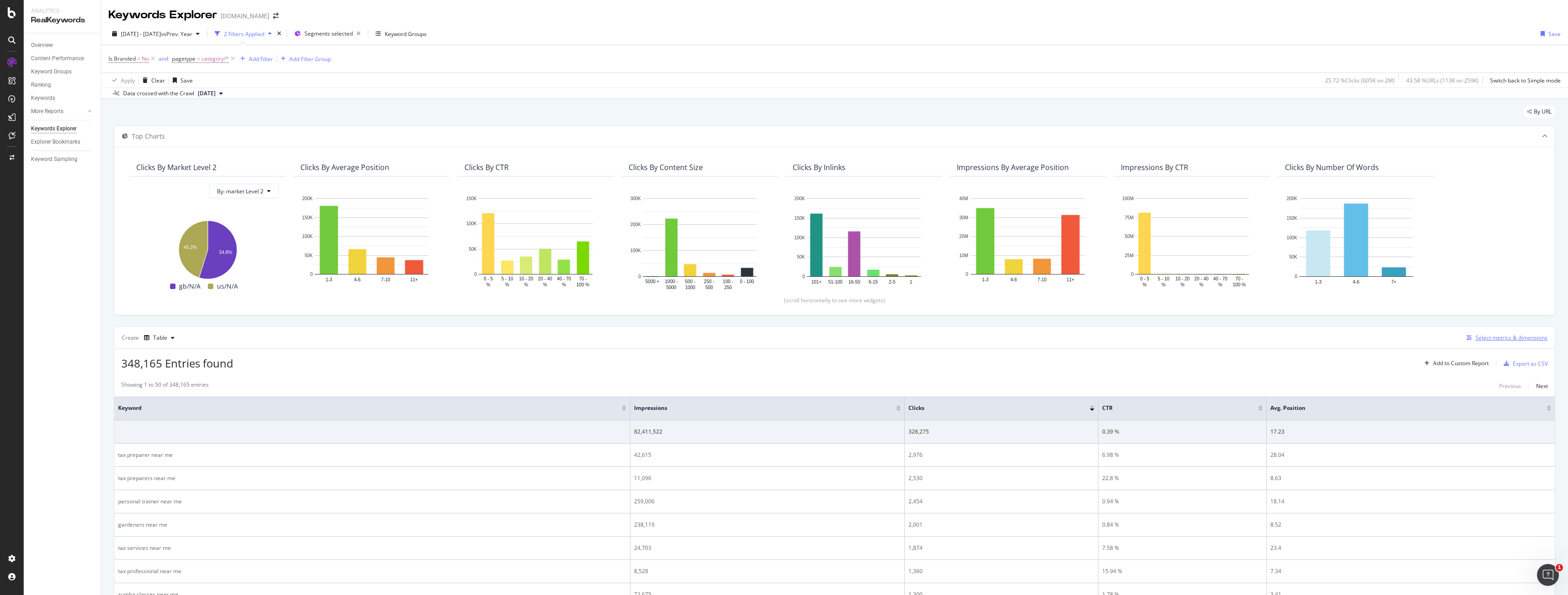
click at [1475, 339] on div "Select metrics & dimensions" at bounding box center [1511, 337] width 72 height 8
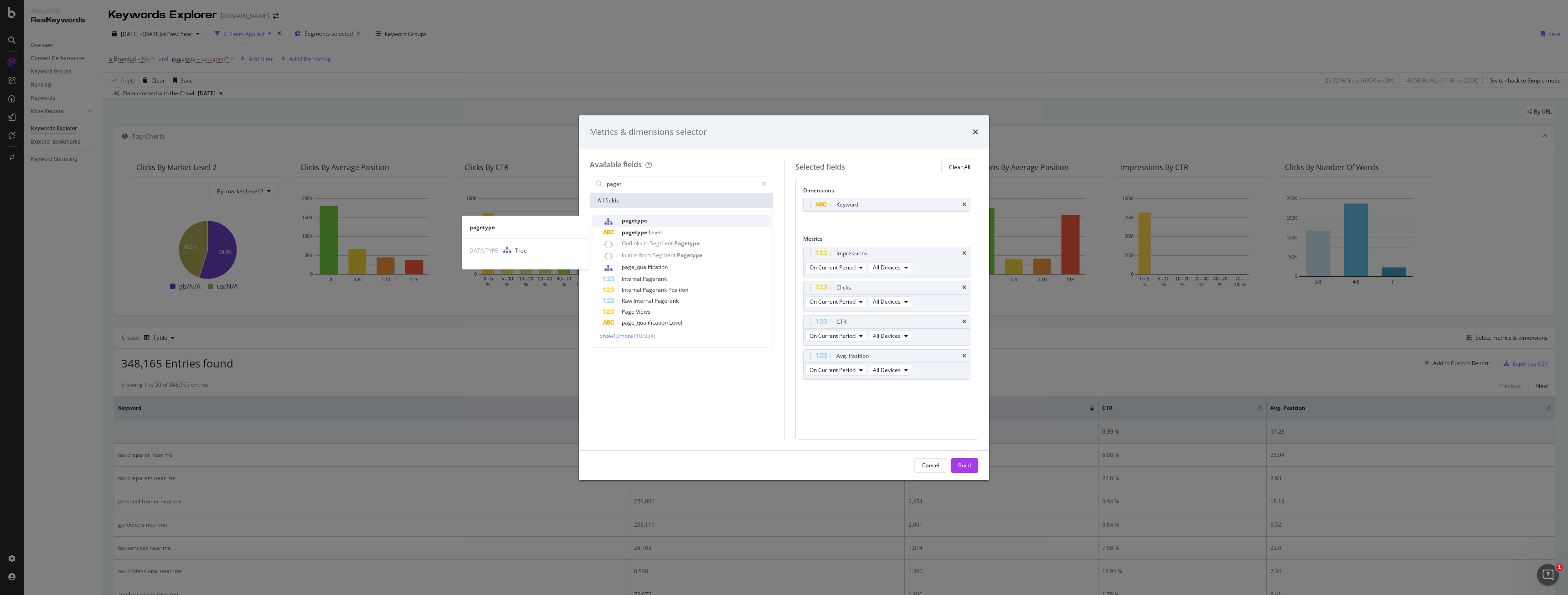
type input "paget"
click at [671, 216] on div "pagetype" at bounding box center [687, 220] width 168 height 12
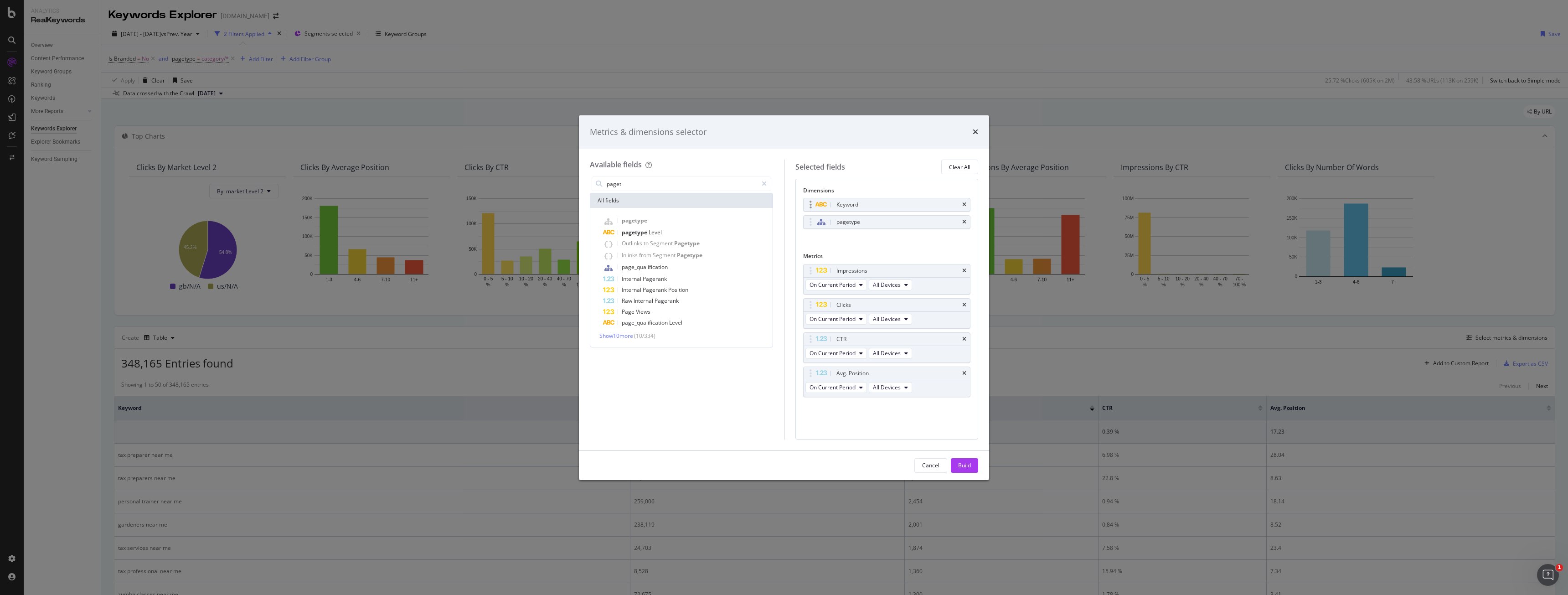
click at [962, 202] on div "Keyword" at bounding box center [887, 205] width 167 height 13
click at [965, 207] on icon "times" at bounding box center [964, 205] width 4 height 5
drag, startPoint x: 972, startPoint y: 464, endPoint x: 897, endPoint y: 392, distance: 104.0
click at [841, 454] on div "Cancel Build" at bounding box center [784, 466] width 410 height 29
click at [963, 252] on icon "times" at bounding box center [964, 253] width 4 height 5
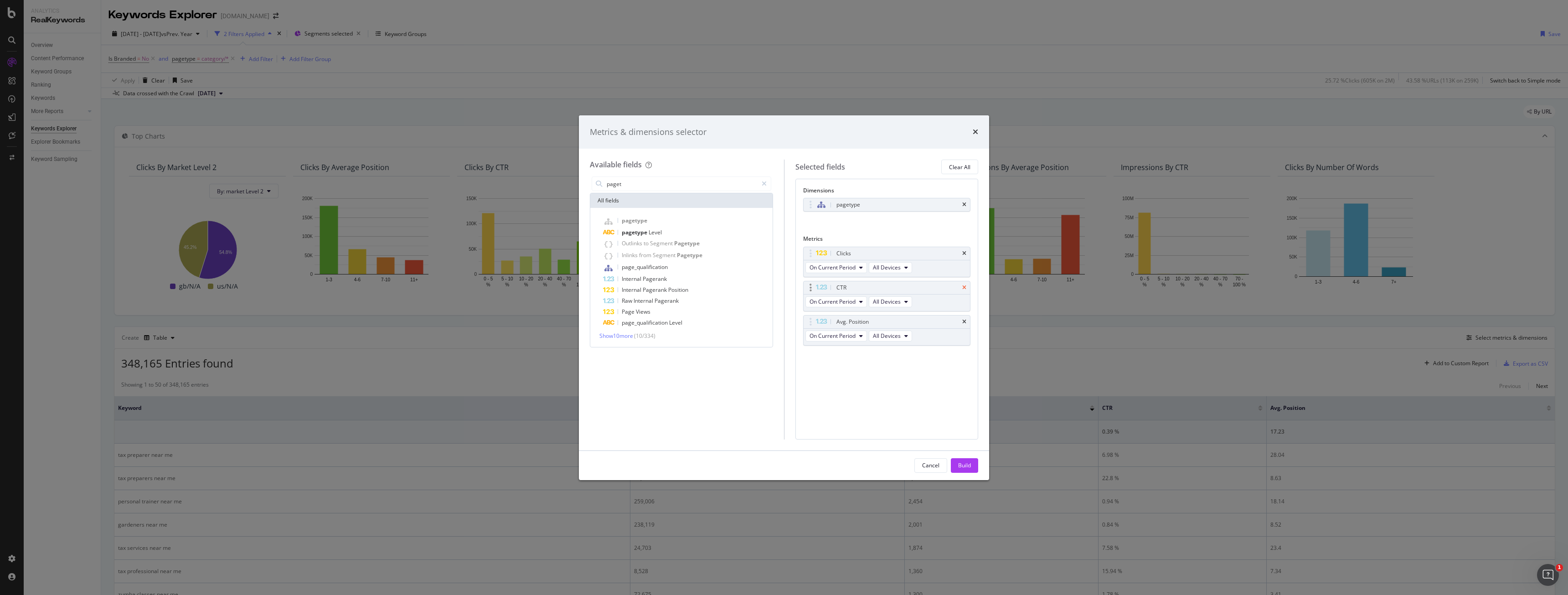
click at [963, 288] on div "CTR" at bounding box center [887, 287] width 167 height 13
click at [967, 322] on div "Avg. Position" at bounding box center [887, 322] width 167 height 13
click at [967, 291] on div "CTR" at bounding box center [887, 287] width 167 height 13
click at [967, 288] on div "CTR" at bounding box center [887, 287] width 167 height 13
click at [964, 286] on icon "times" at bounding box center [964, 287] width 4 height 5
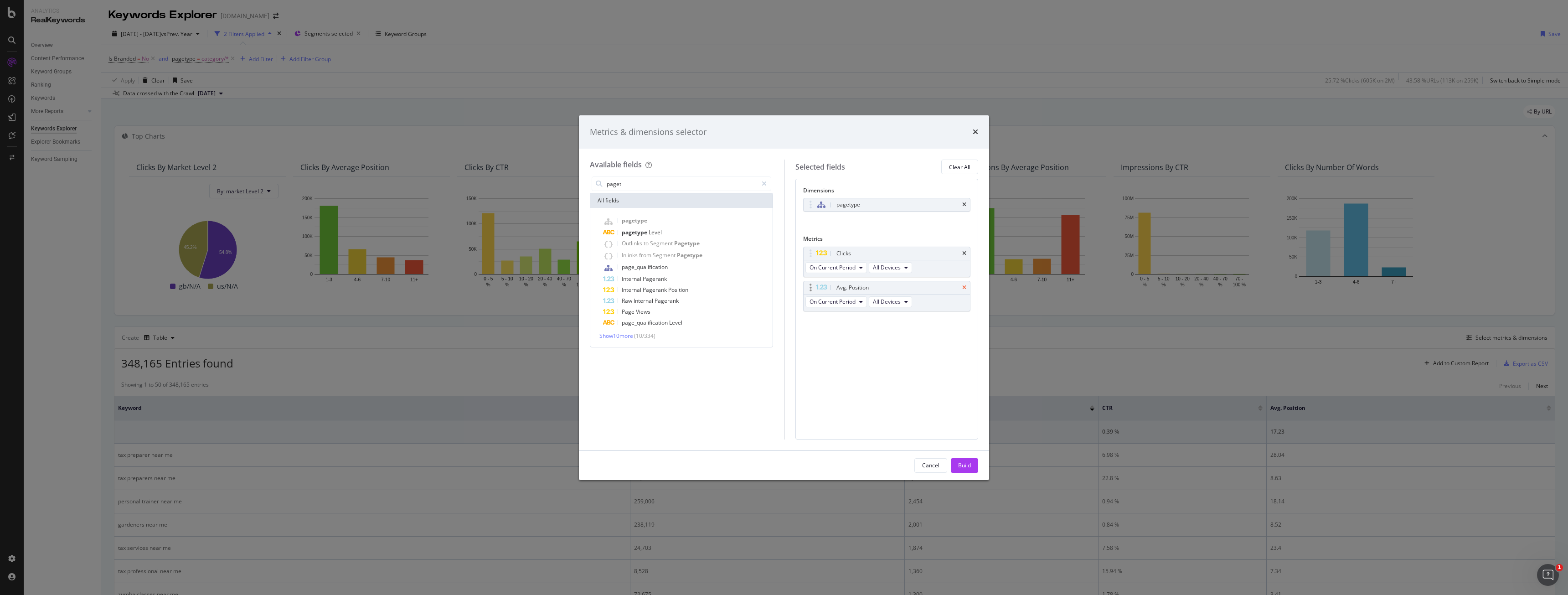
click at [964, 290] on icon "times" at bounding box center [964, 287] width 4 height 5
drag, startPoint x: 954, startPoint y: 464, endPoint x: 949, endPoint y: 481, distance: 17.7
click at [954, 464] on button "Build" at bounding box center [964, 466] width 27 height 15
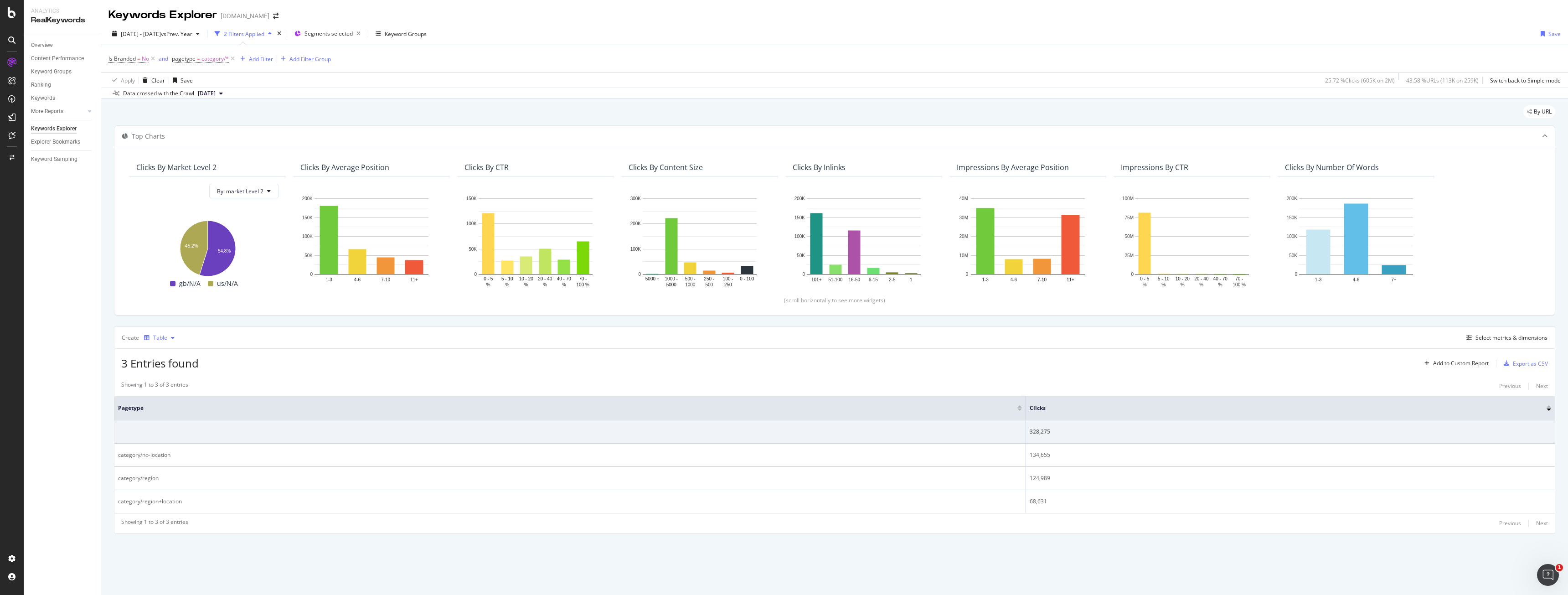
click at [168, 338] on div "button" at bounding box center [173, 337] width 11 height 5
click at [172, 396] on div "Bar" at bounding box center [165, 398] width 41 height 12
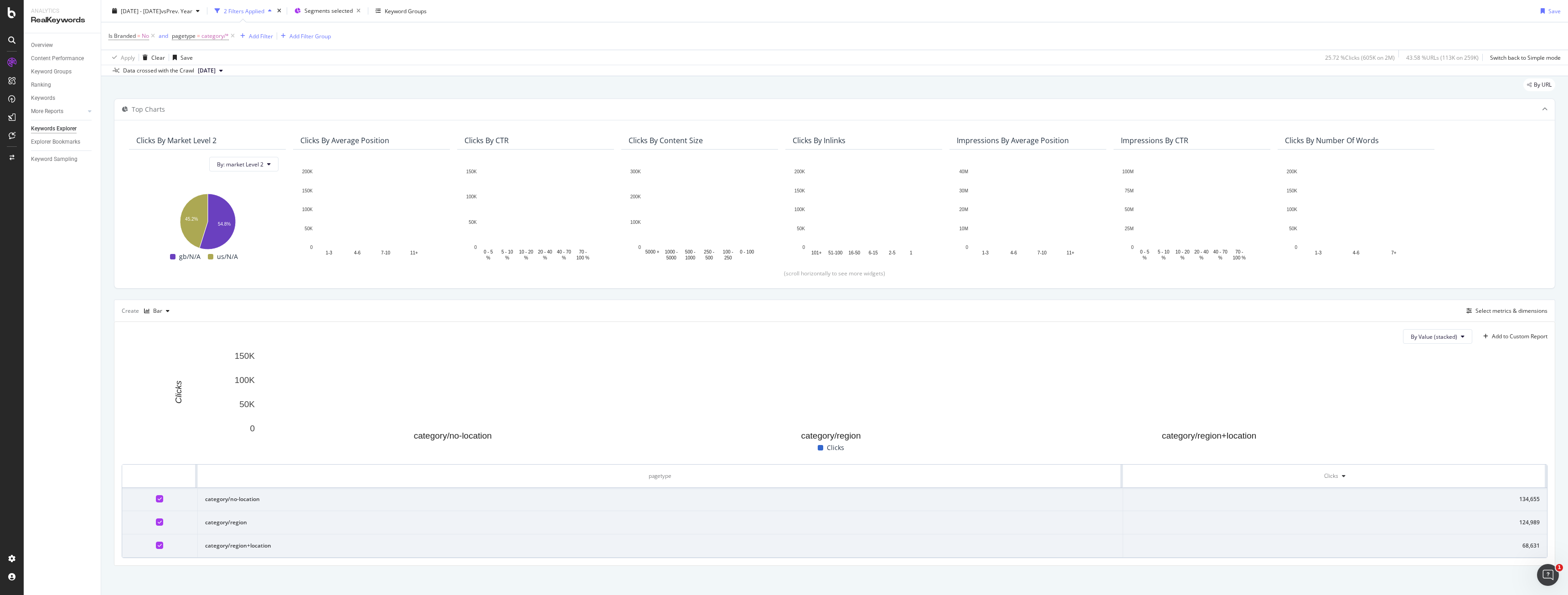
scroll to position [30, 0]
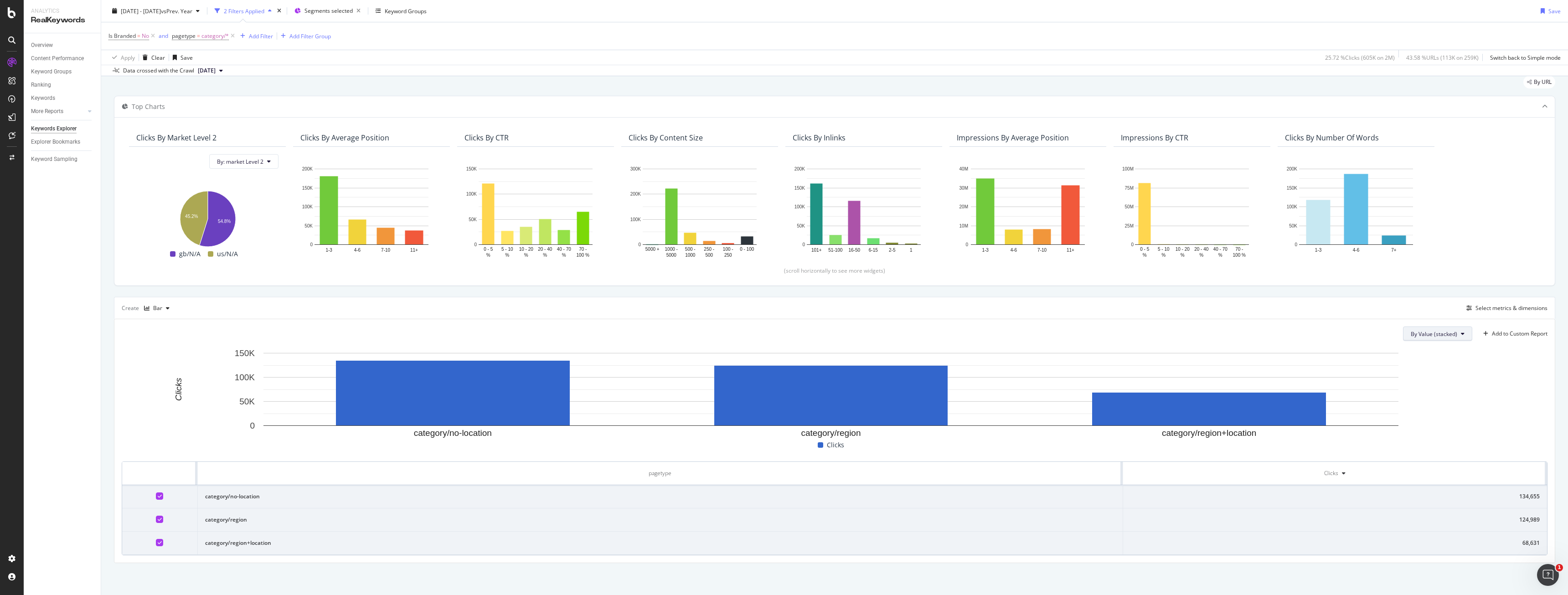
click at [1449, 331] on span "By Value (stacked)" at bounding box center [1434, 334] width 46 height 8
click at [1527, 457] on div "category/no-location category/region category/region+location 0 50K 100K 150K C…" at bounding box center [835, 452] width 1426 height 207
click at [1475, 309] on div "Select metrics & dimensions" at bounding box center [1511, 308] width 72 height 8
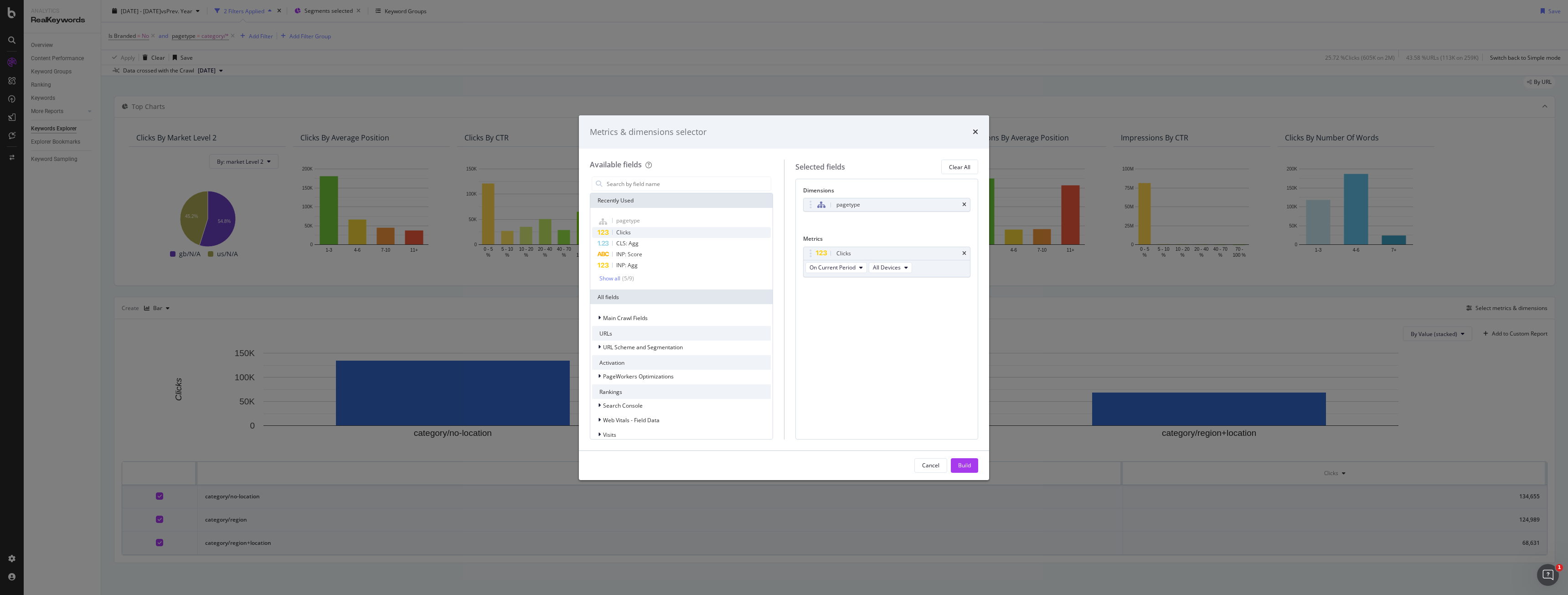
click at [646, 229] on div "Clicks" at bounding box center [682, 233] width 179 height 11
click at [968, 462] on div "Build" at bounding box center [964, 465] width 13 height 8
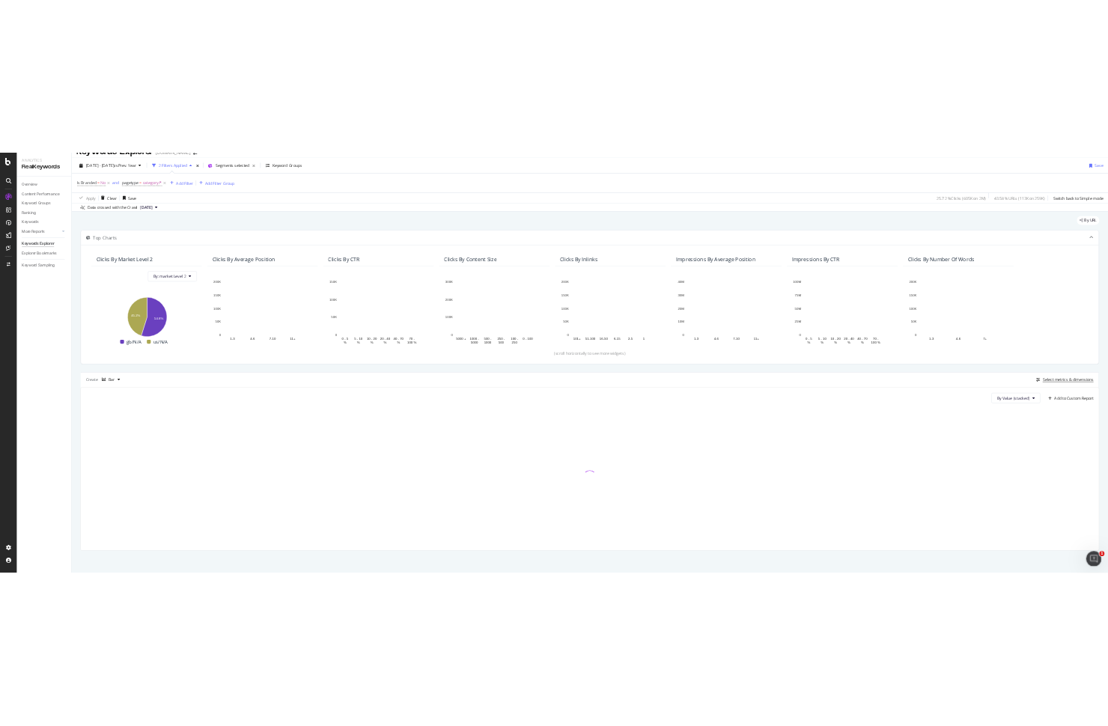
scroll to position [26, 0]
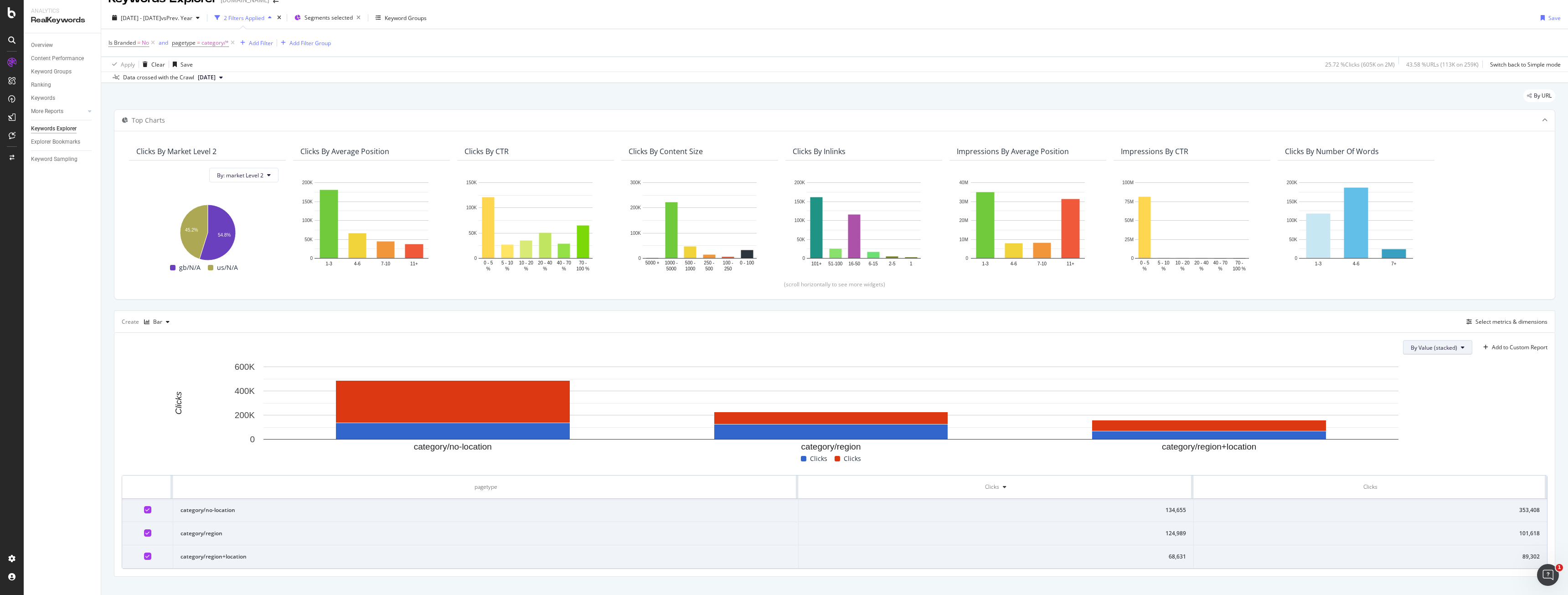
click at [1446, 351] on span "By Value (stacked)" at bounding box center [1434, 348] width 46 height 8
click at [1440, 362] on span "By Value" at bounding box center [1434, 365] width 61 height 8
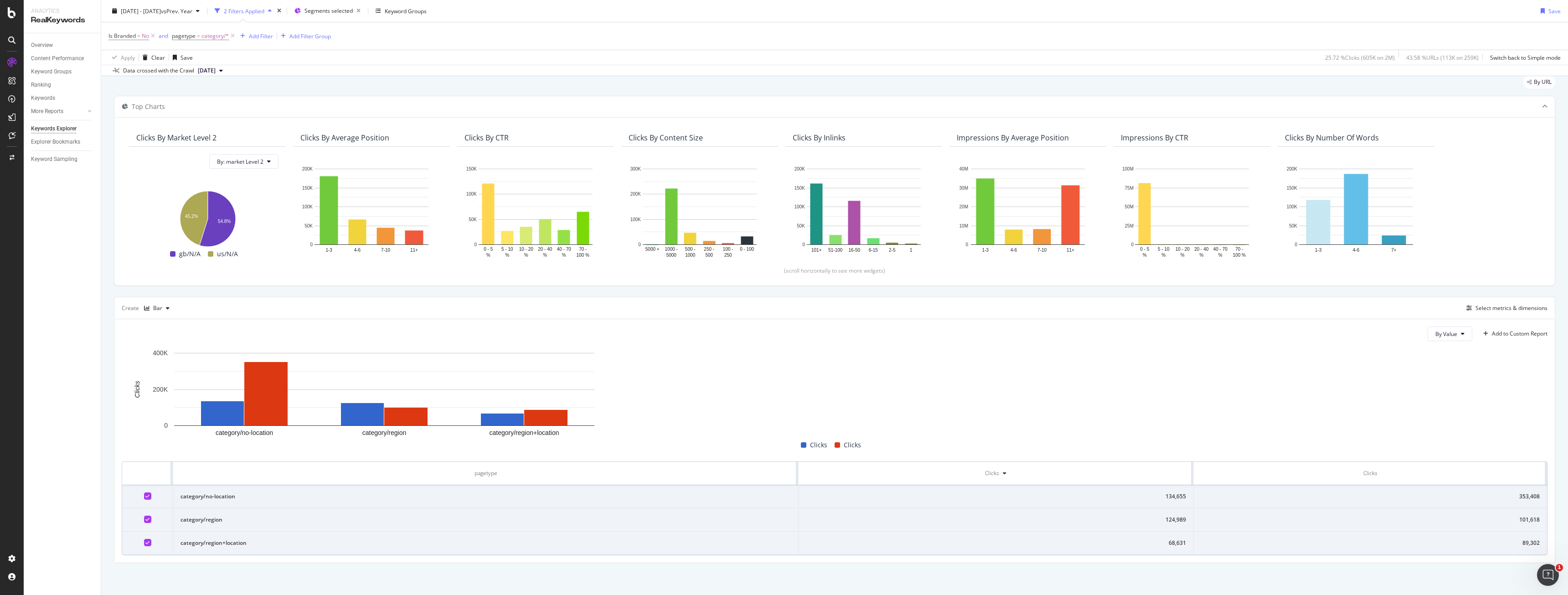
scroll to position [30, 0]
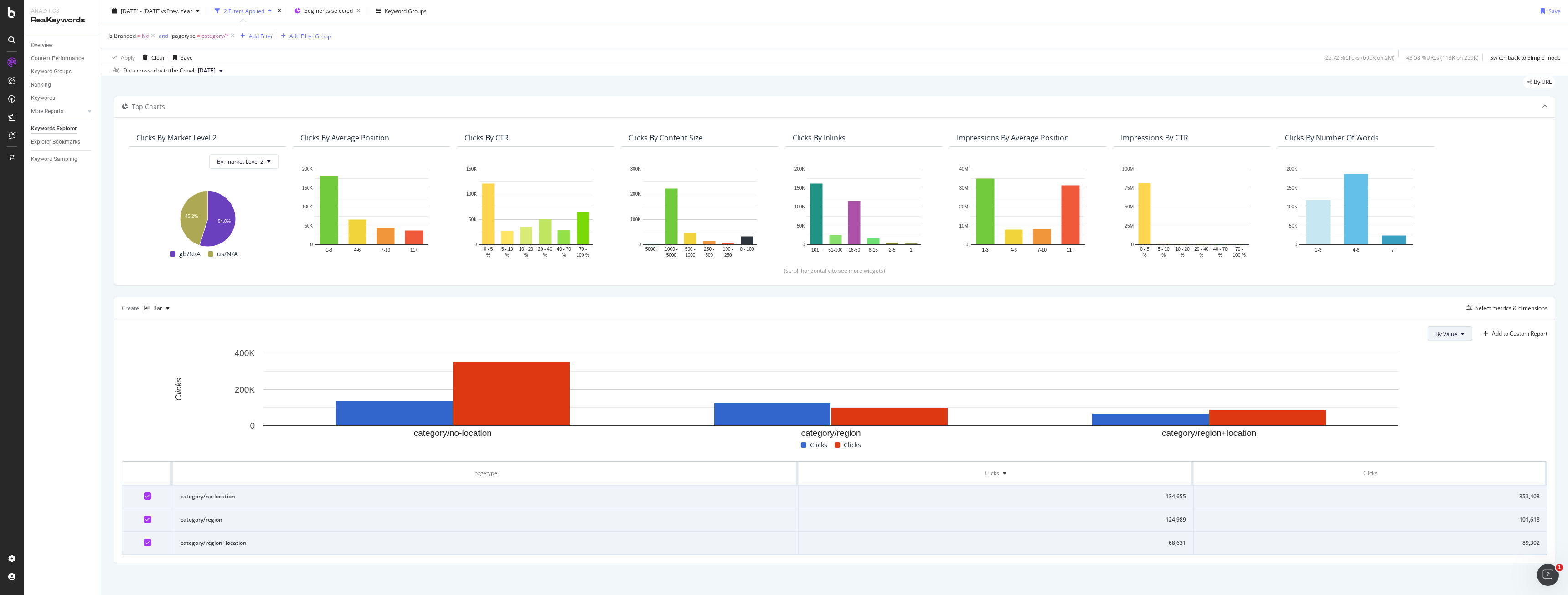
click at [1442, 328] on button "By Value" at bounding box center [1449, 334] width 44 height 15
click at [1454, 383] on span "By Percentage (stacked)" at bounding box center [1458, 386] width 61 height 8
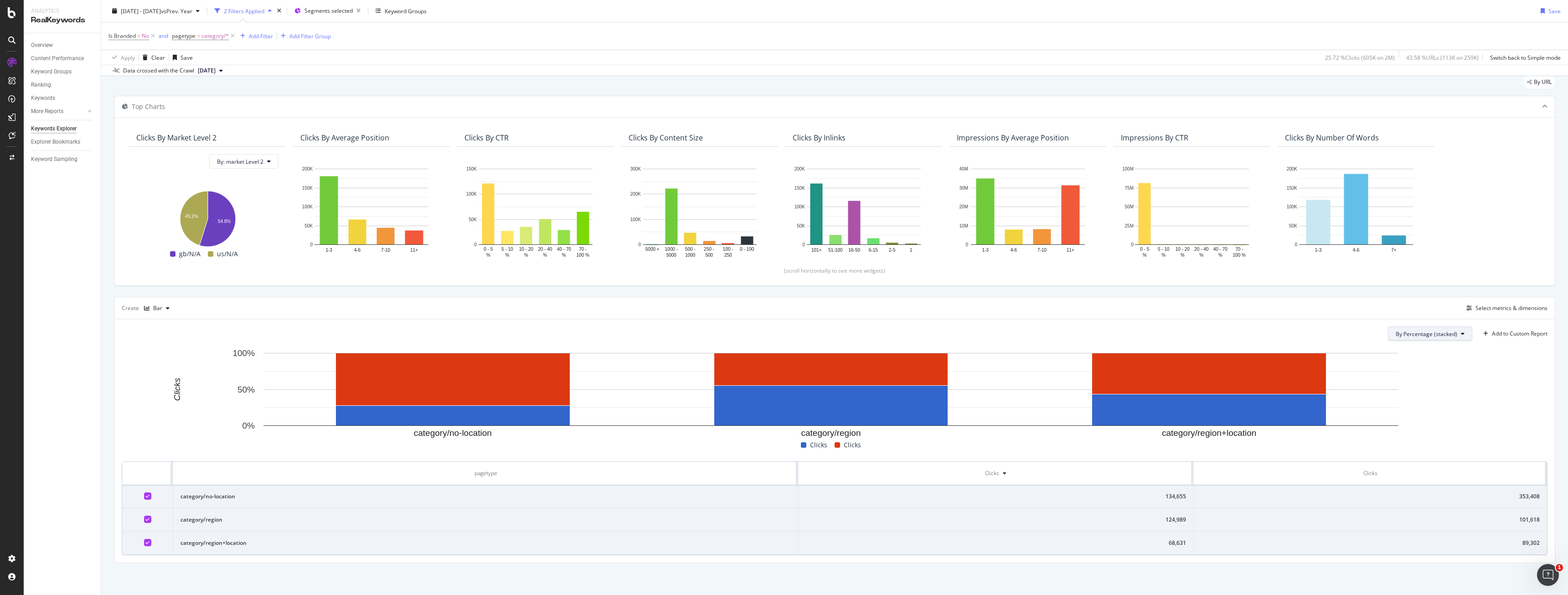
click at [1447, 336] on span "By Percentage (stacked)" at bounding box center [1426, 334] width 61 height 8
click at [1437, 366] on span "By Value (stacked)" at bounding box center [1421, 368] width 63 height 8
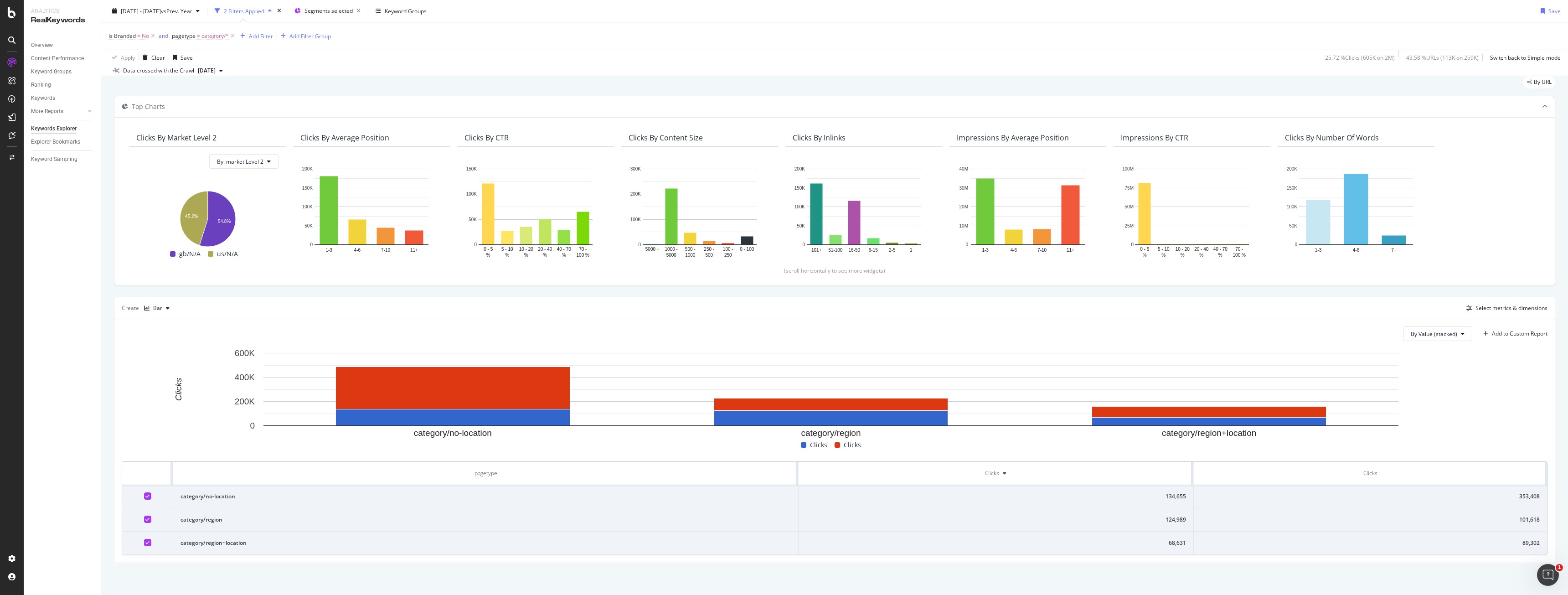
scroll to position [30, 0]
click at [1419, 337] on span "By Value (stacked)" at bounding box center [1434, 334] width 46 height 8
click at [1418, 349] on span "By Value" at bounding box center [1434, 351] width 61 height 8
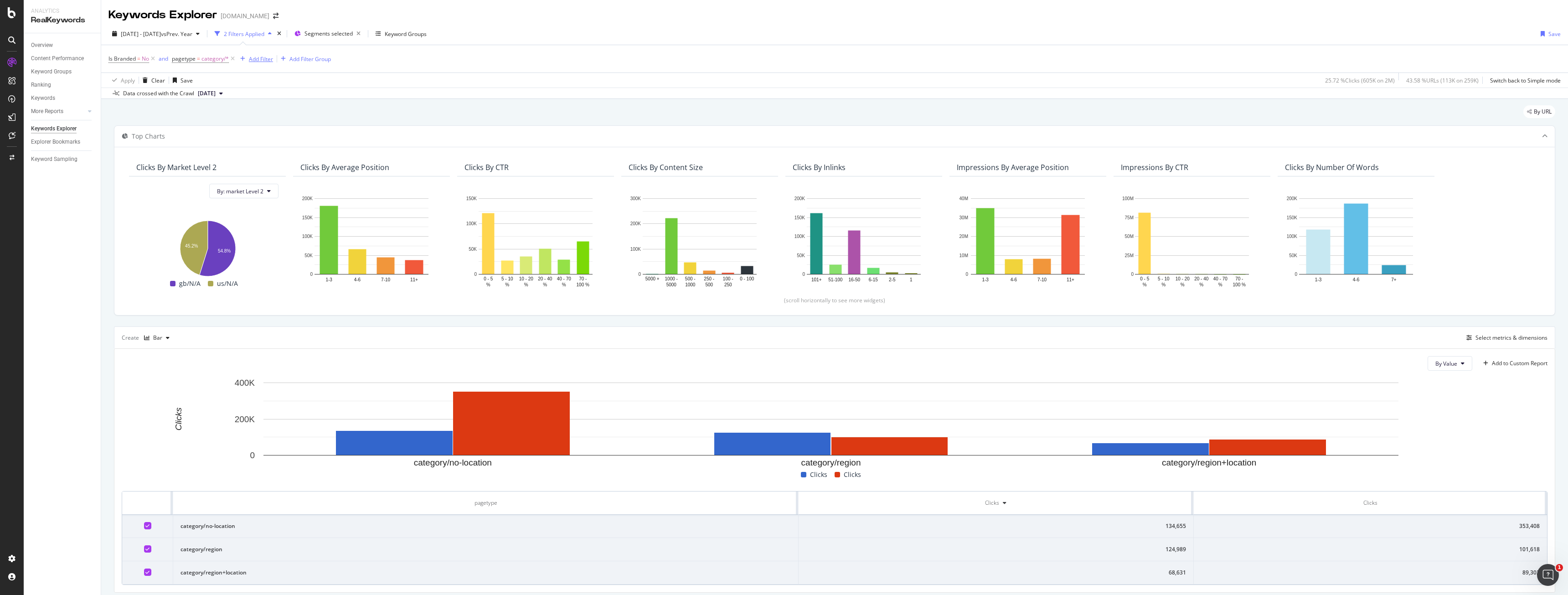
click at [246, 61] on div "button" at bounding box center [243, 58] width 12 height 5
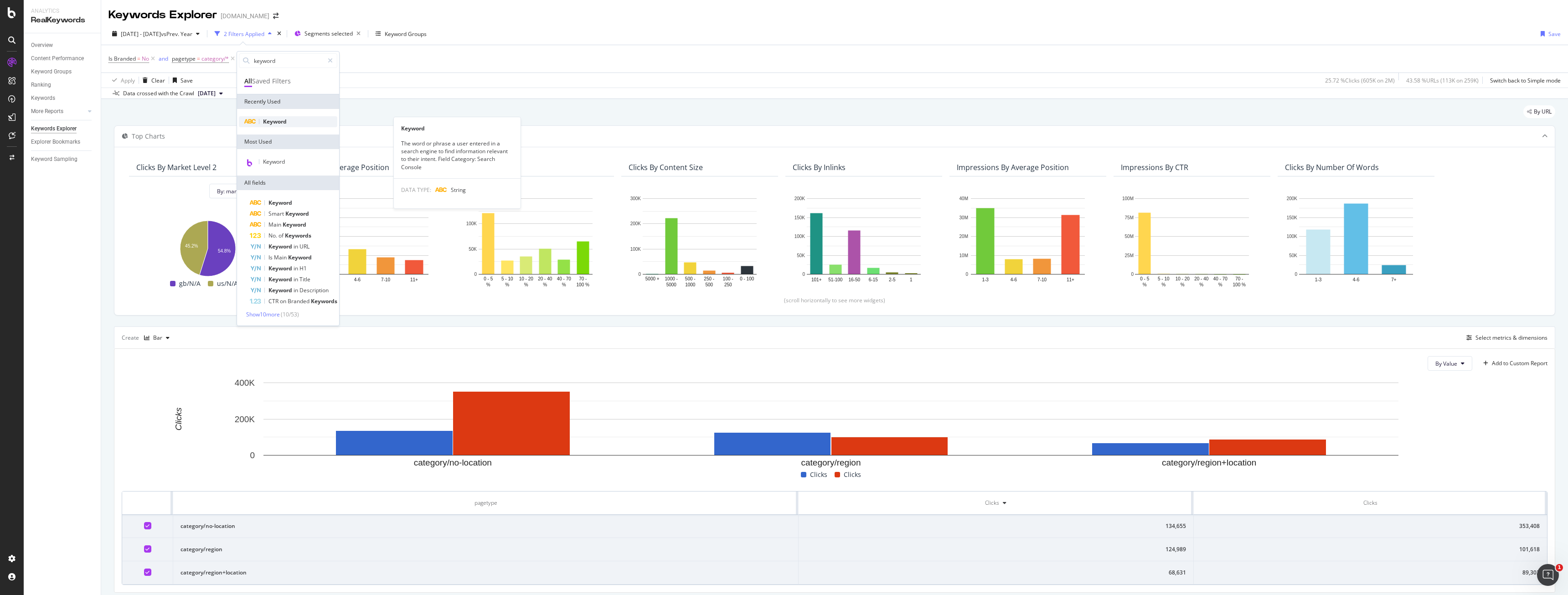
type input "keyword"
click at [276, 118] on span "Keyword" at bounding box center [275, 121] width 24 height 8
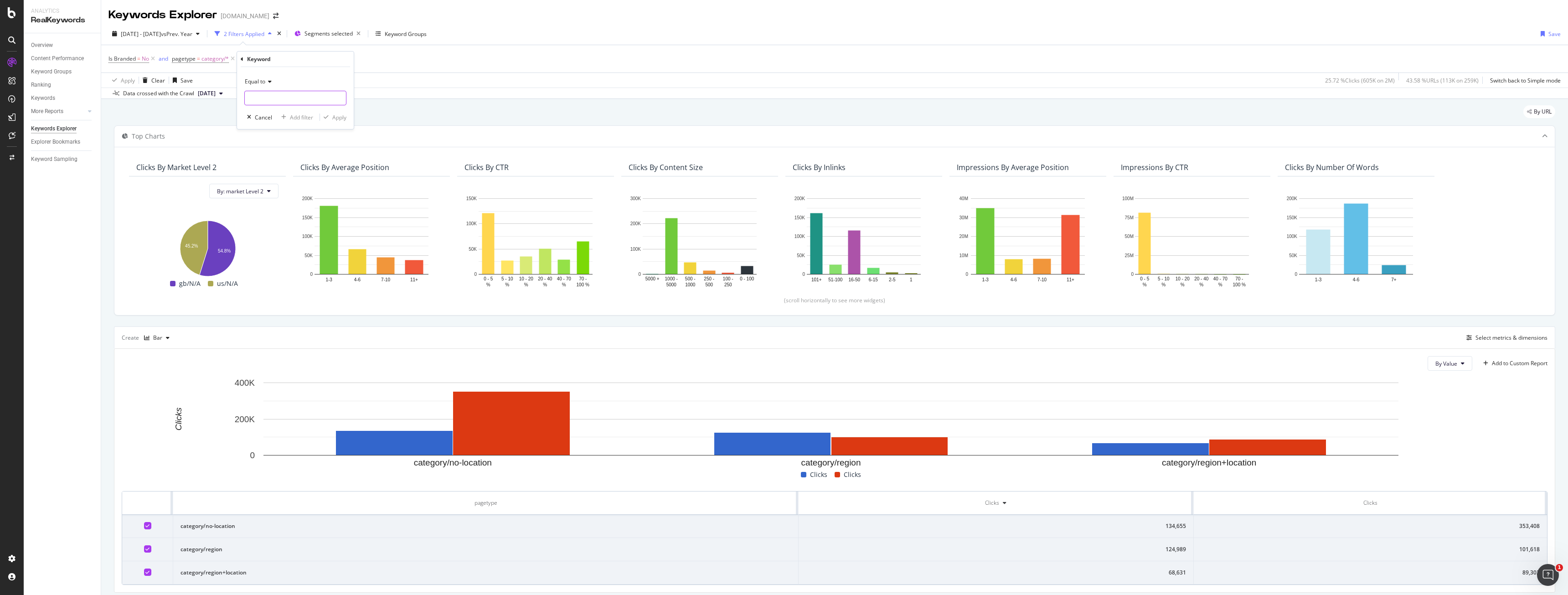
click at [285, 92] on input "text" at bounding box center [295, 98] width 101 height 15
drag, startPoint x: 296, startPoint y: 81, endPoint x: 285, endPoint y: 78, distance: 11.4
click at [296, 80] on div "Equal to" at bounding box center [295, 82] width 102 height 15
click at [262, 82] on span "Equal to" at bounding box center [255, 81] width 21 height 8
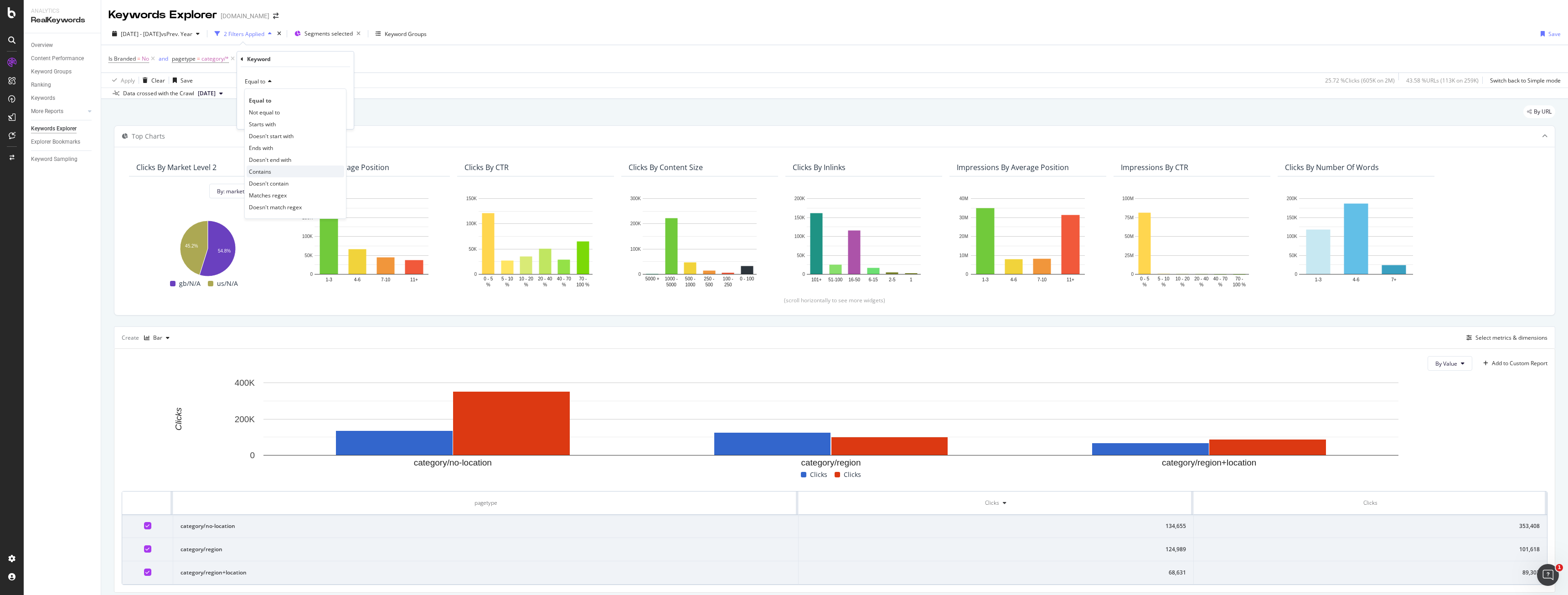
click at [267, 168] on span "Contains" at bounding box center [260, 172] width 23 height 8
click at [272, 100] on input "text" at bounding box center [295, 98] width 101 height 15
type input "near me"
click at [334, 120] on div "Apply" at bounding box center [339, 117] width 14 height 8
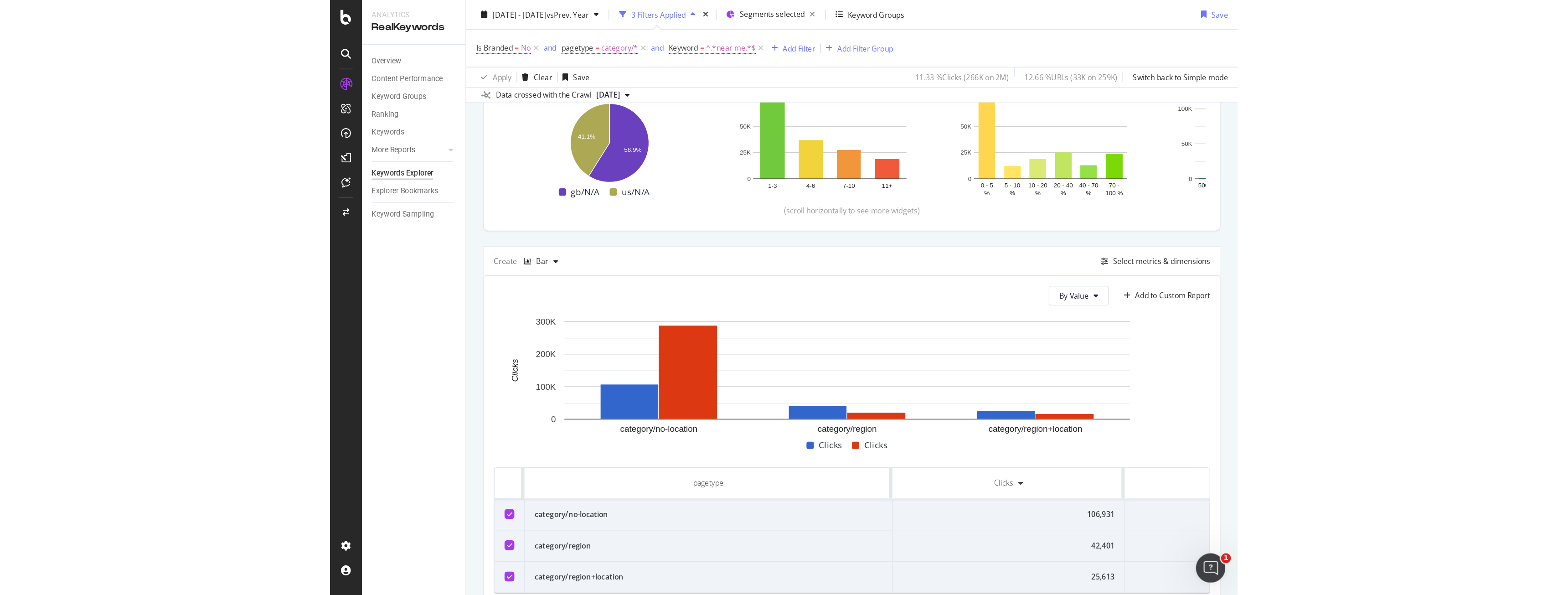
scroll to position [30, 0]
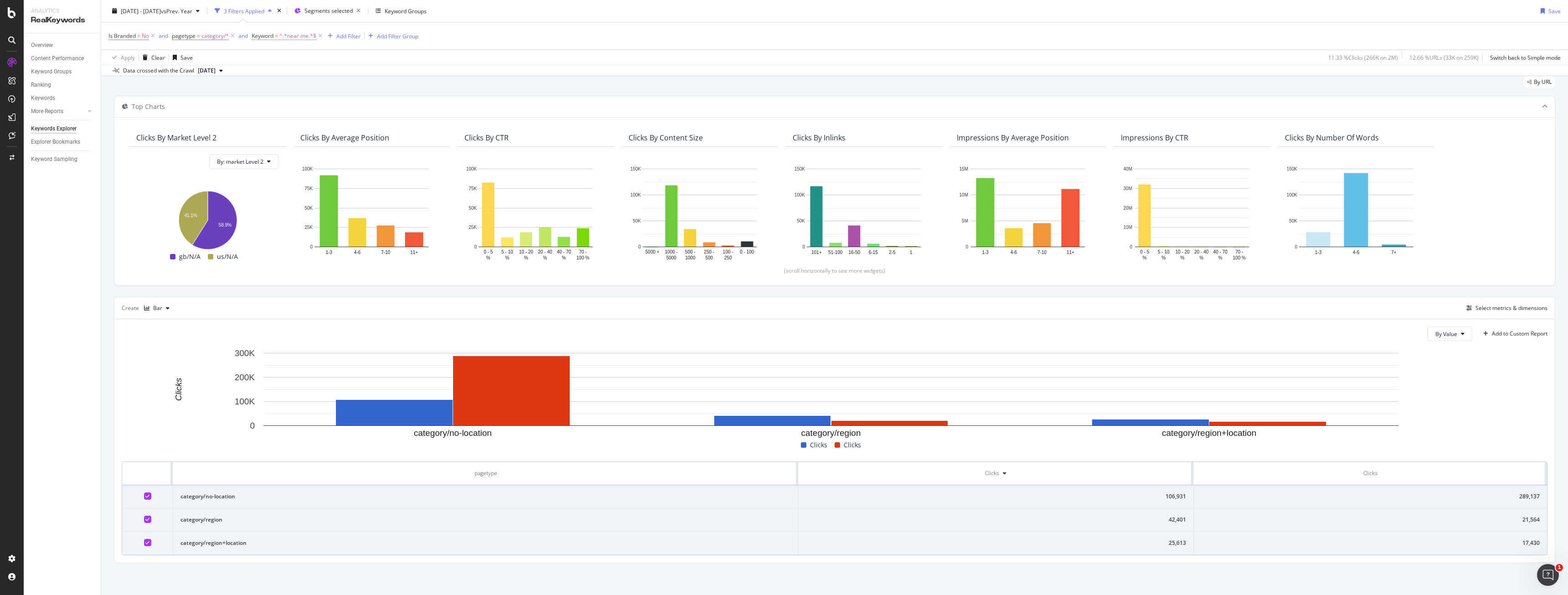
click at [268, 38] on span "Keyword" at bounding box center [262, 35] width 22 height 8
click at [271, 55] on span "Contains" at bounding box center [271, 57] width 23 height 8
click at [298, 160] on span "Doesn't contain" at bounding box center [284, 159] width 40 height 8
click at [348, 91] on div "Apply" at bounding box center [354, 93] width 14 height 8
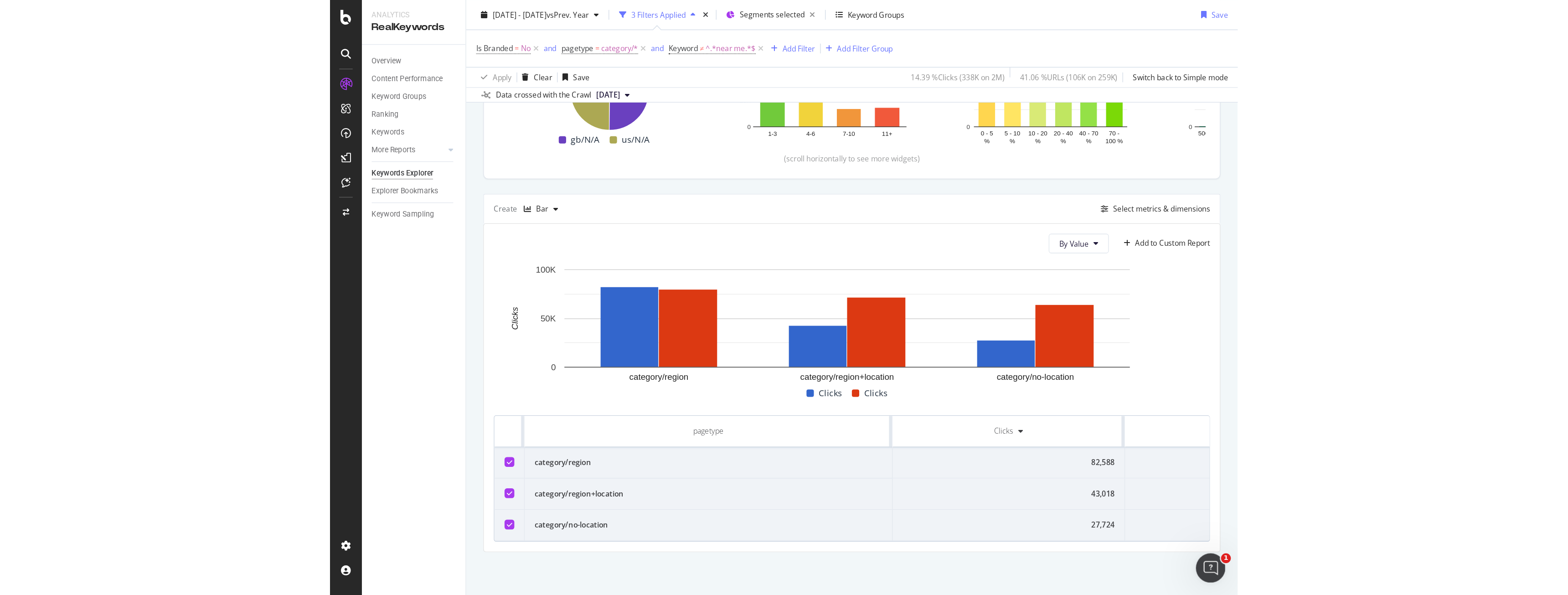
scroll to position [30, 0]
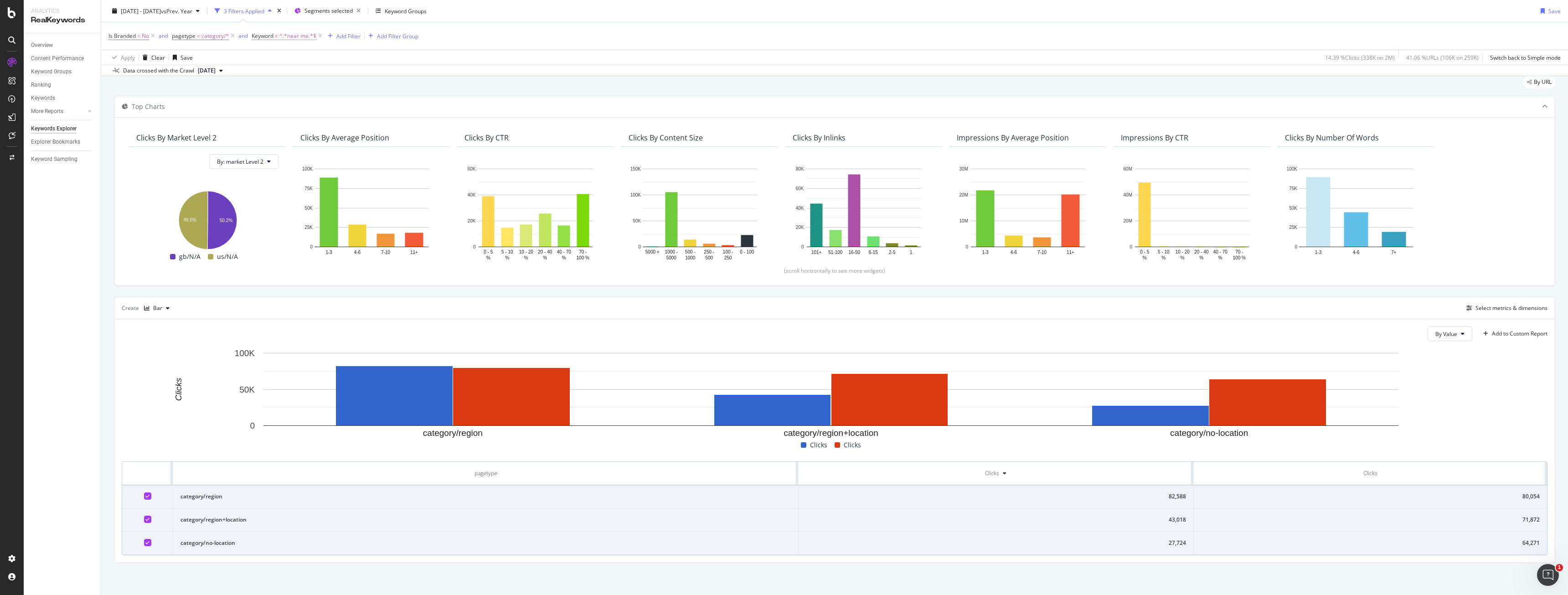
click at [286, 38] on span "^.*near me.*$" at bounding box center [298, 36] width 37 height 13
click at [284, 58] on span "Doesn't contain" at bounding box center [279, 57] width 40 height 8
click at [301, 151] on div "Contains" at bounding box center [310, 147] width 97 height 12
click at [348, 92] on div "Apply" at bounding box center [354, 93] width 14 height 8
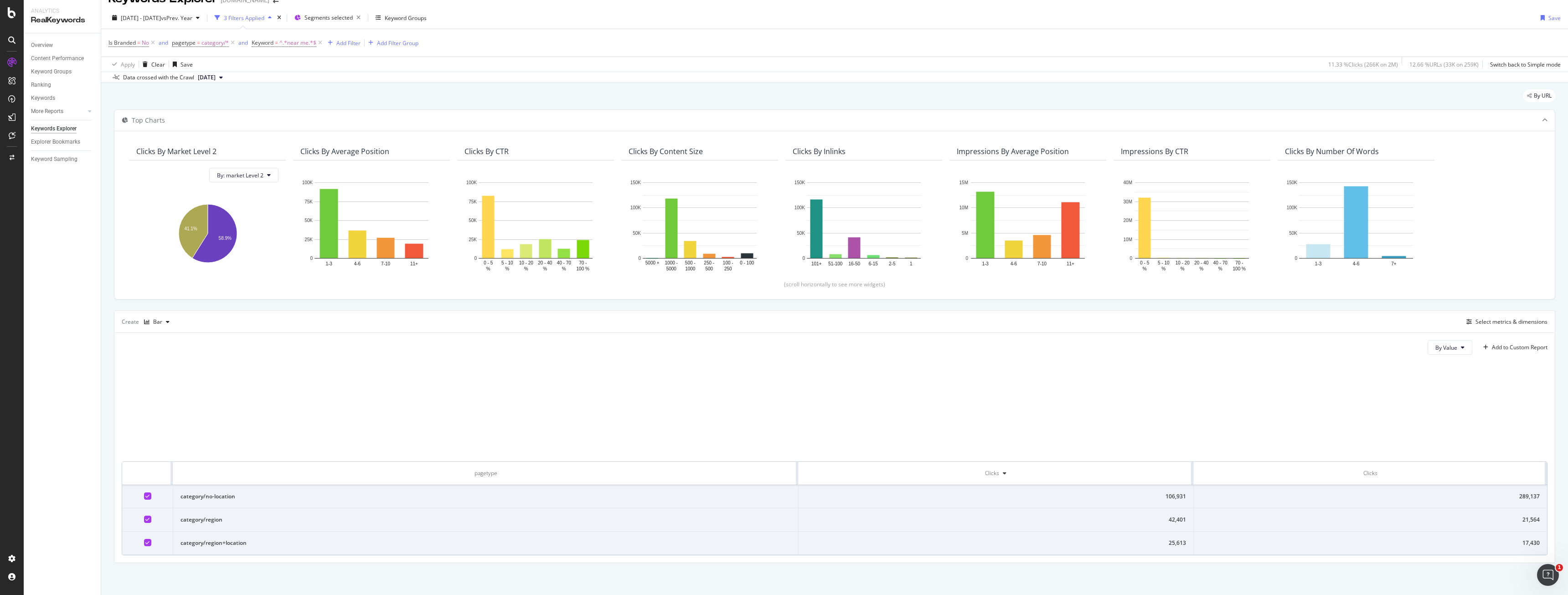
scroll to position [30, 0]
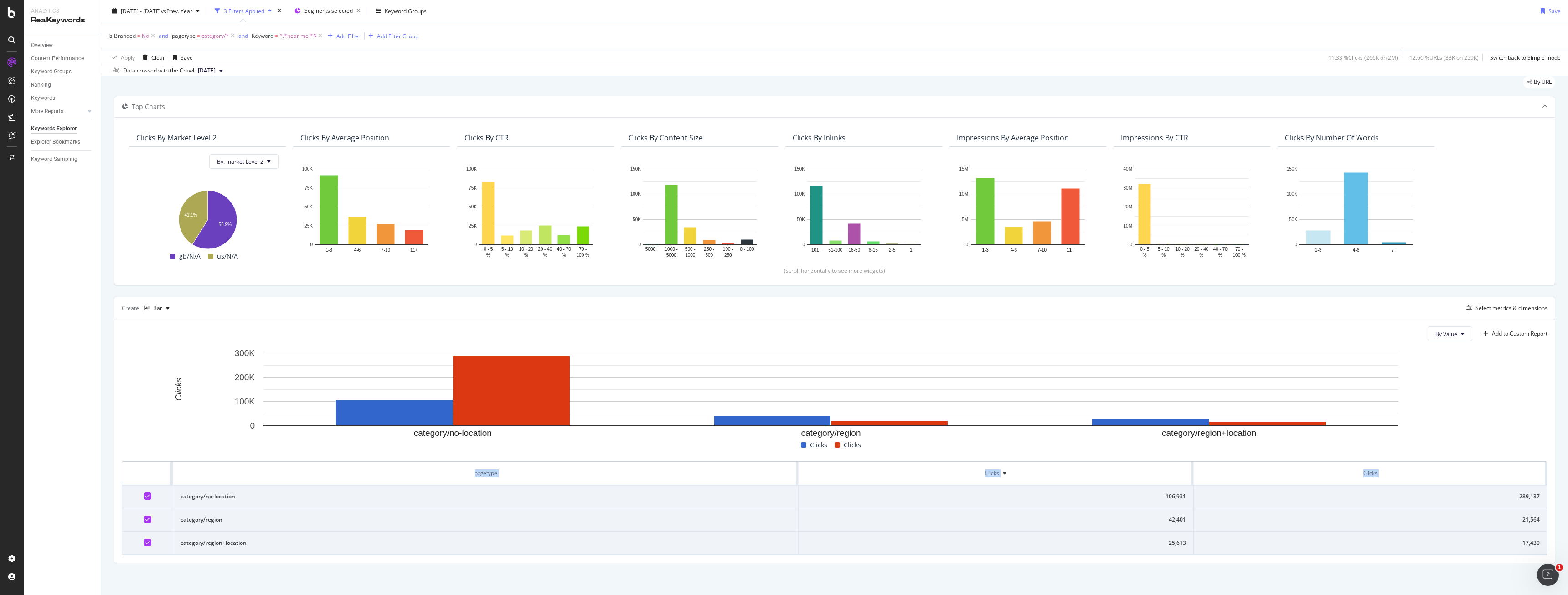
drag, startPoint x: 181, startPoint y: 497, endPoint x: 1567, endPoint y: 557, distance: 1387.3
click at [1567, 557] on div "Keywords Explorer www.bark.com 2025 Jan. 1st - Sep. 30th vs Prev. Year 3 Filter…" at bounding box center [835, 297] width 1467 height 595
copy table "pagetype Clicks Clicks"
